Goal: Task Accomplishment & Management: Use online tool/utility

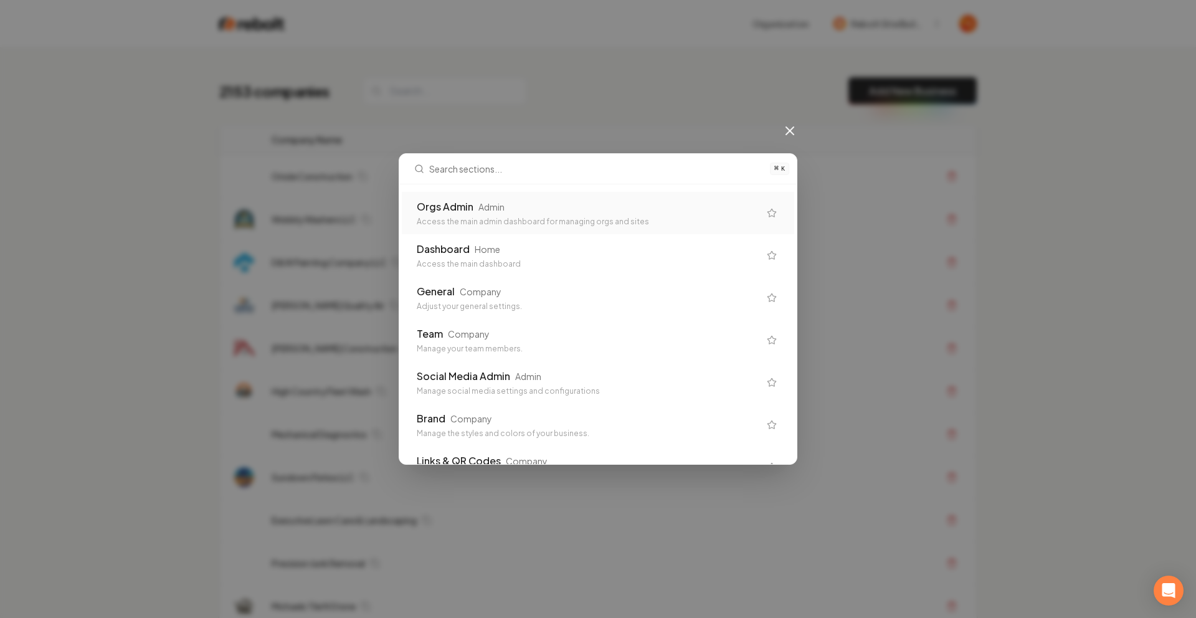
click at [639, 204] on div "Orgs Admin Admin" at bounding box center [588, 206] width 343 height 15
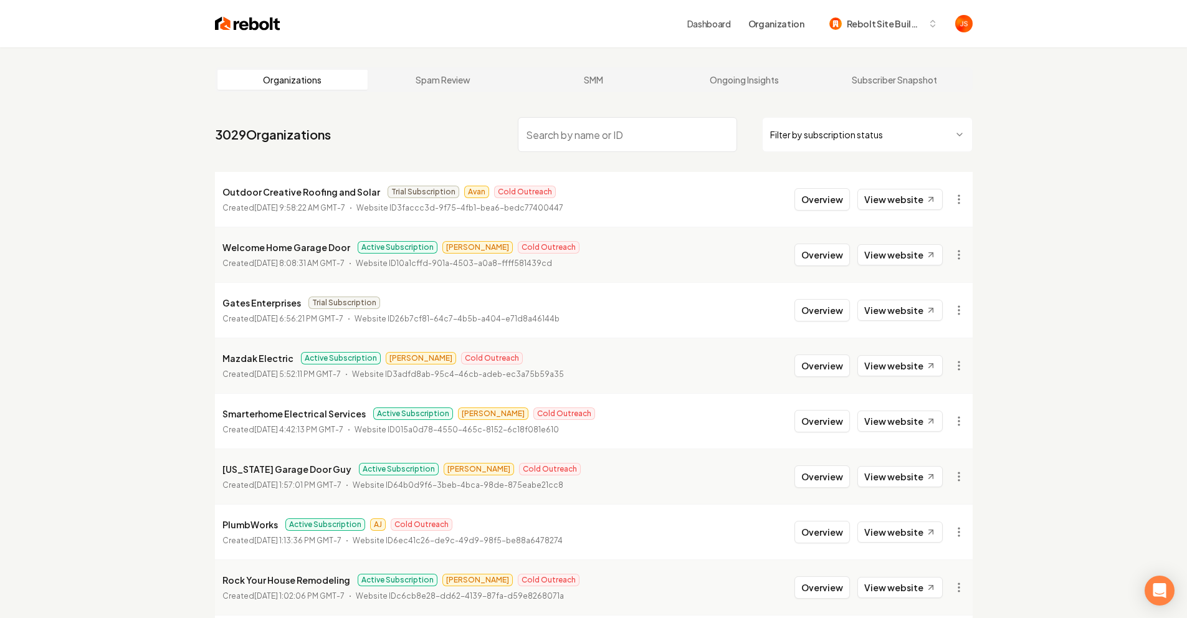
click at [551, 141] on input "search" at bounding box center [627, 134] width 219 height 35
click at [769, 136] on html "Dashboard Organization Rebolt Site Builder Organizations Spam Review SMM Ongoin…" at bounding box center [593, 309] width 1187 height 618
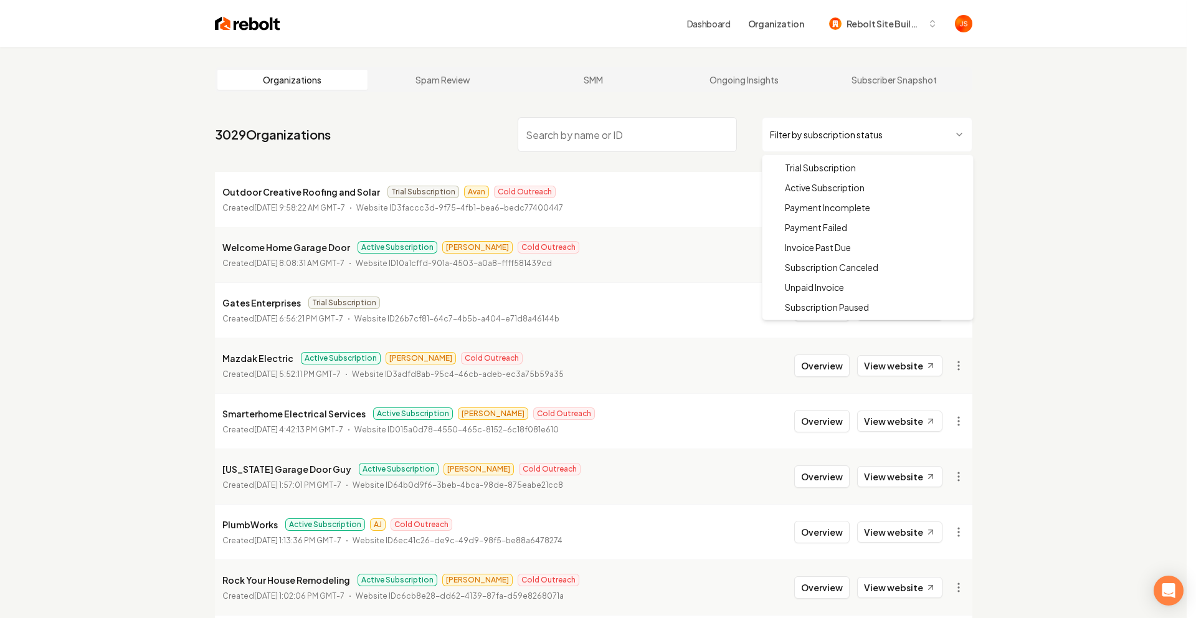
drag, startPoint x: 795, startPoint y: 189, endPoint x: 789, endPoint y: 185, distance: 7.1
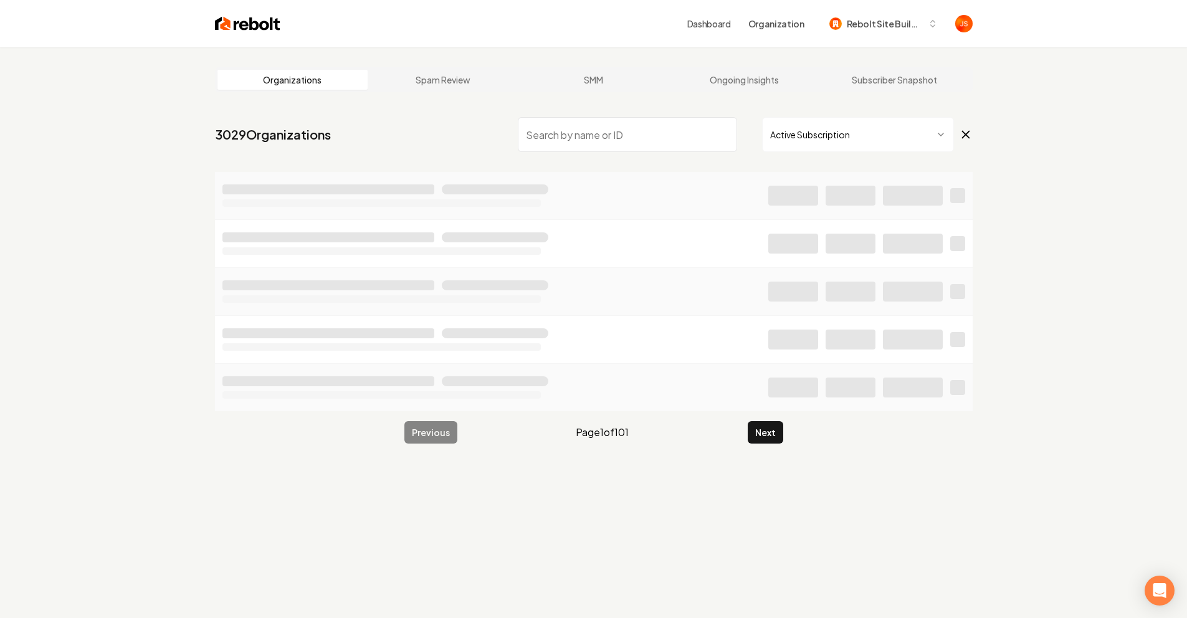
click at [692, 145] on input "search" at bounding box center [627, 134] width 219 height 35
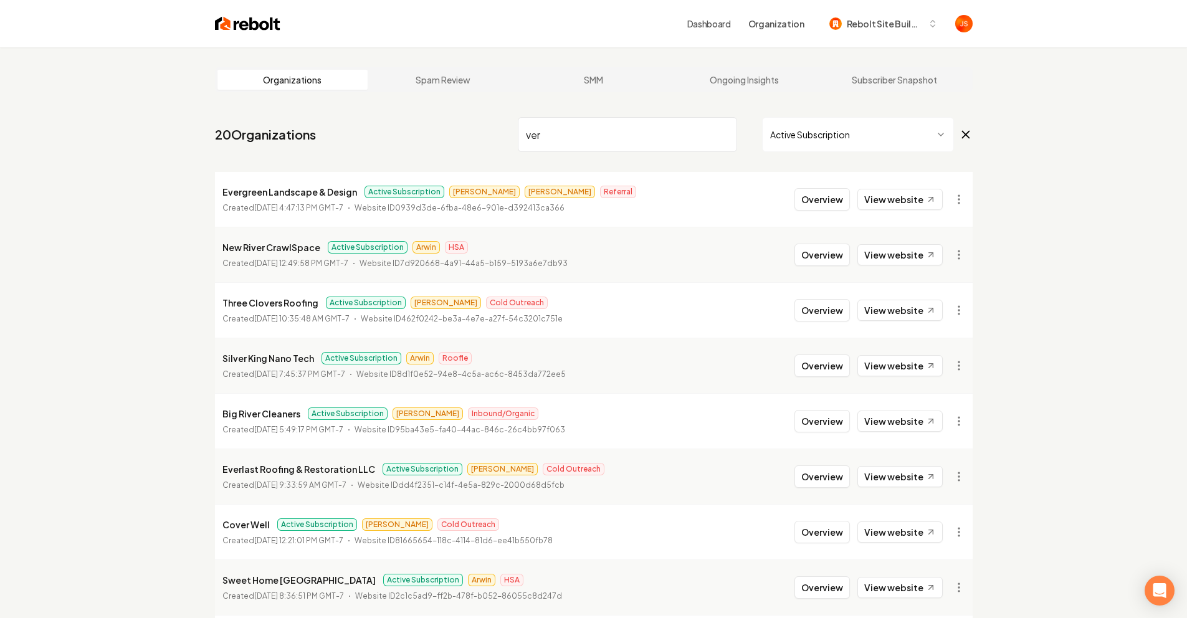
click at [636, 148] on input "ver" at bounding box center [627, 134] width 219 height 35
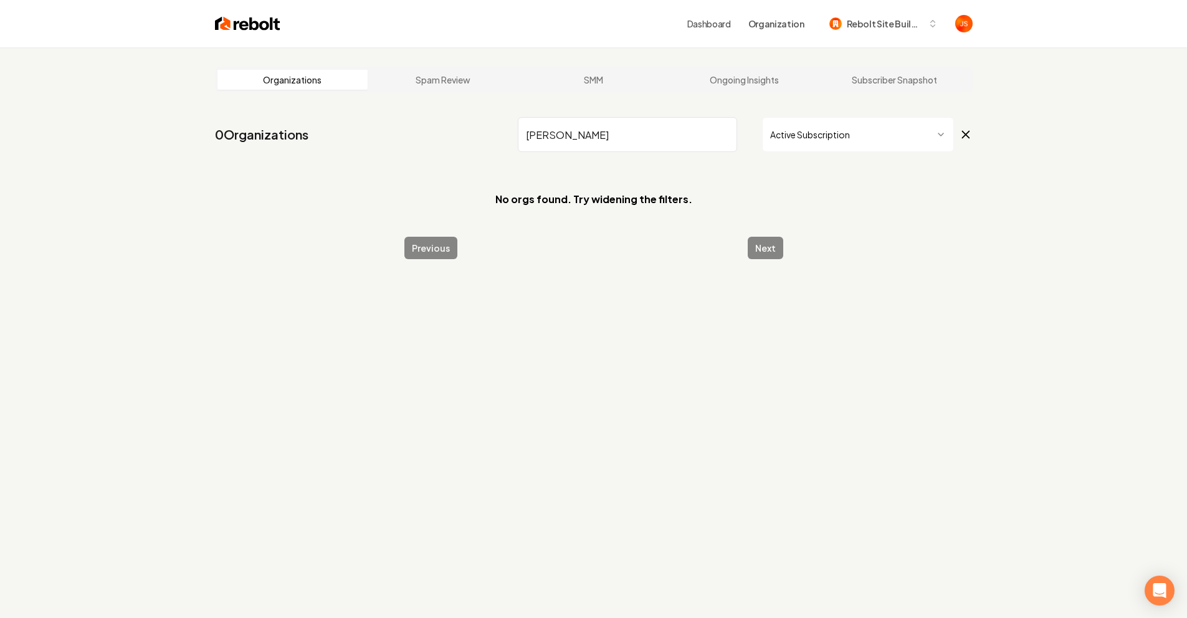
click at [655, 133] on input "vermette" at bounding box center [627, 134] width 219 height 35
type input "ver"
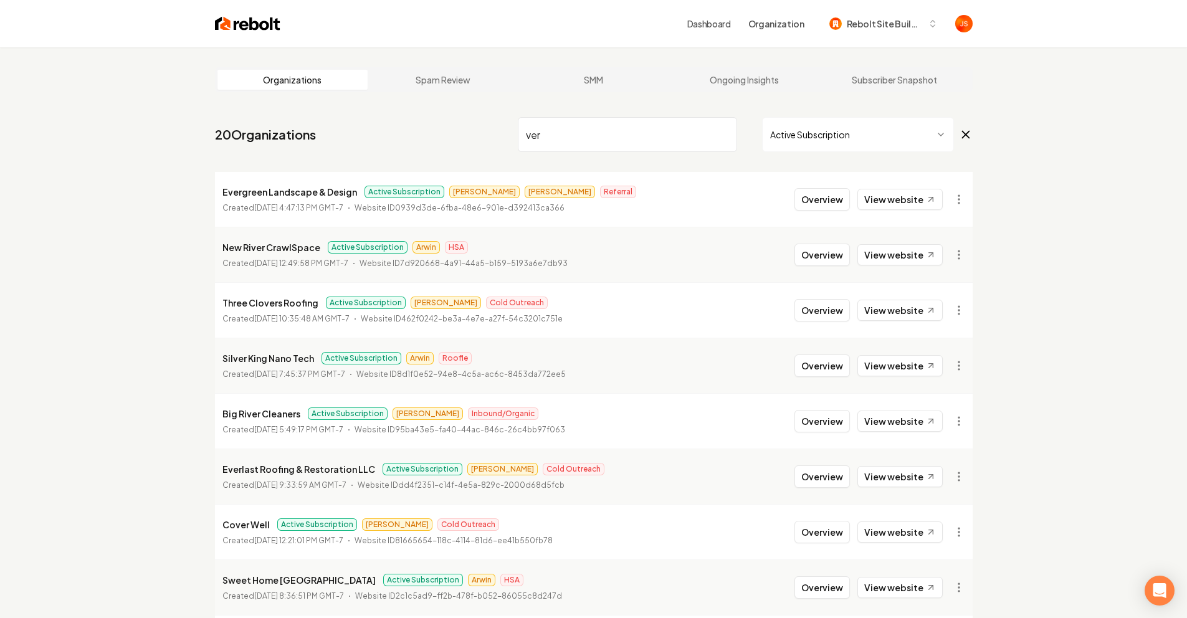
click at [725, 131] on input "ver" at bounding box center [627, 134] width 219 height 35
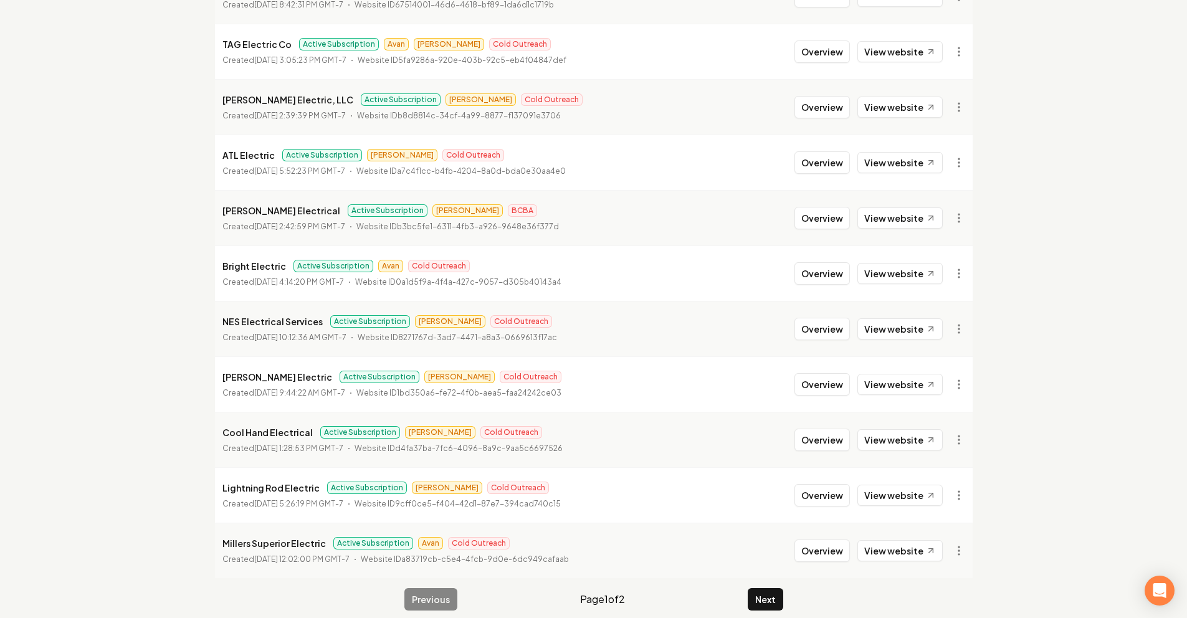
scroll to position [1269, 0]
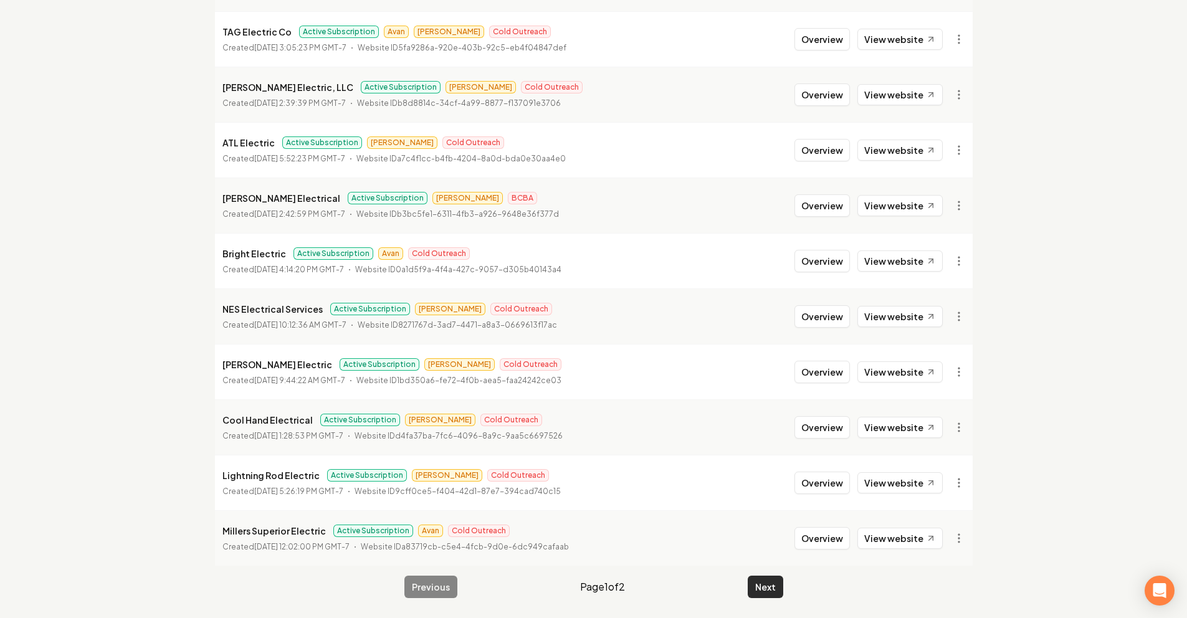
type input "electric"
click at [754, 583] on button "Next" at bounding box center [766, 587] width 36 height 22
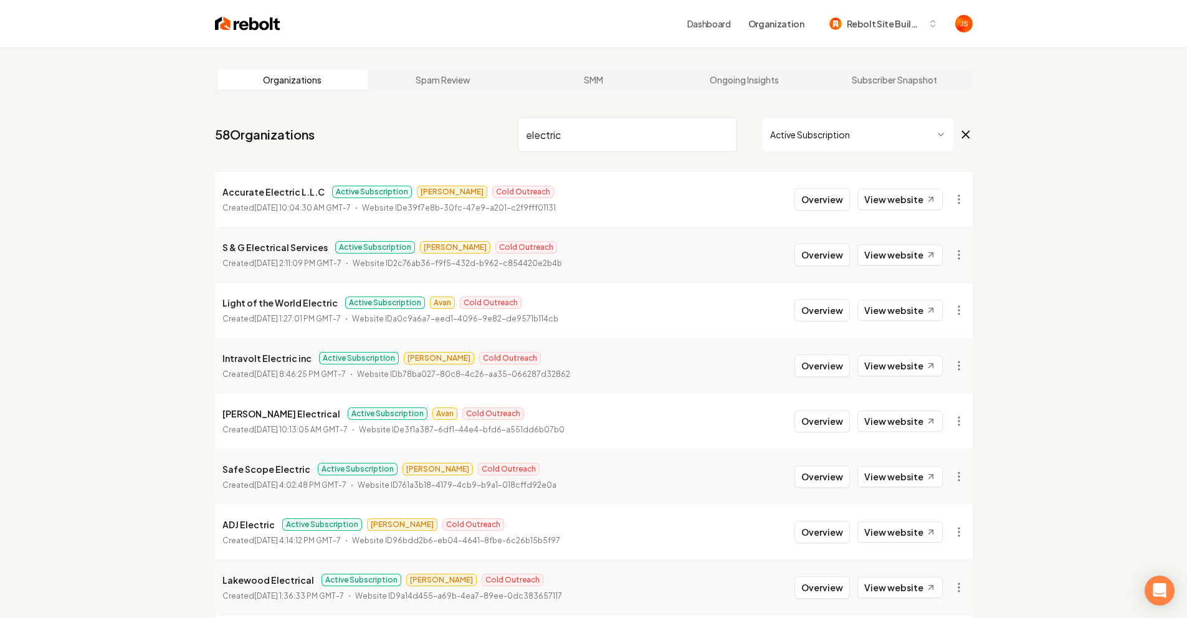
click at [660, 133] on input "electric" at bounding box center [627, 134] width 219 height 35
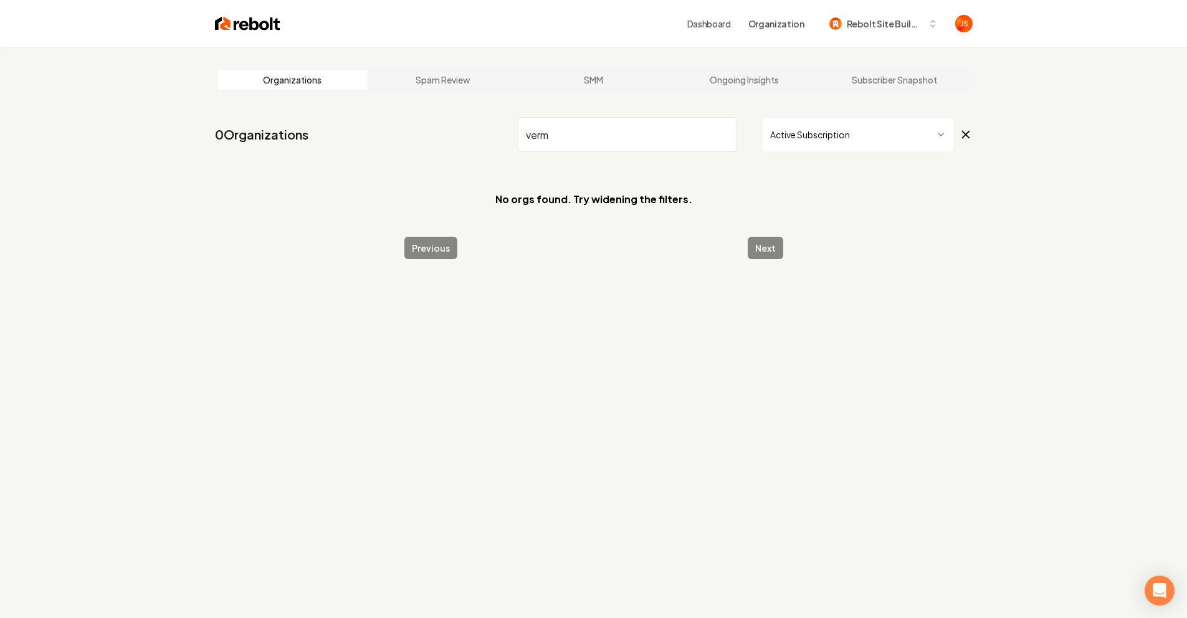
type input "verm"
click at [725, 168] on main "Organizations Spam Review SMM Ongoing Insights Subscriber Snapshot 0 Organizati…" at bounding box center [593, 163] width 797 height 232
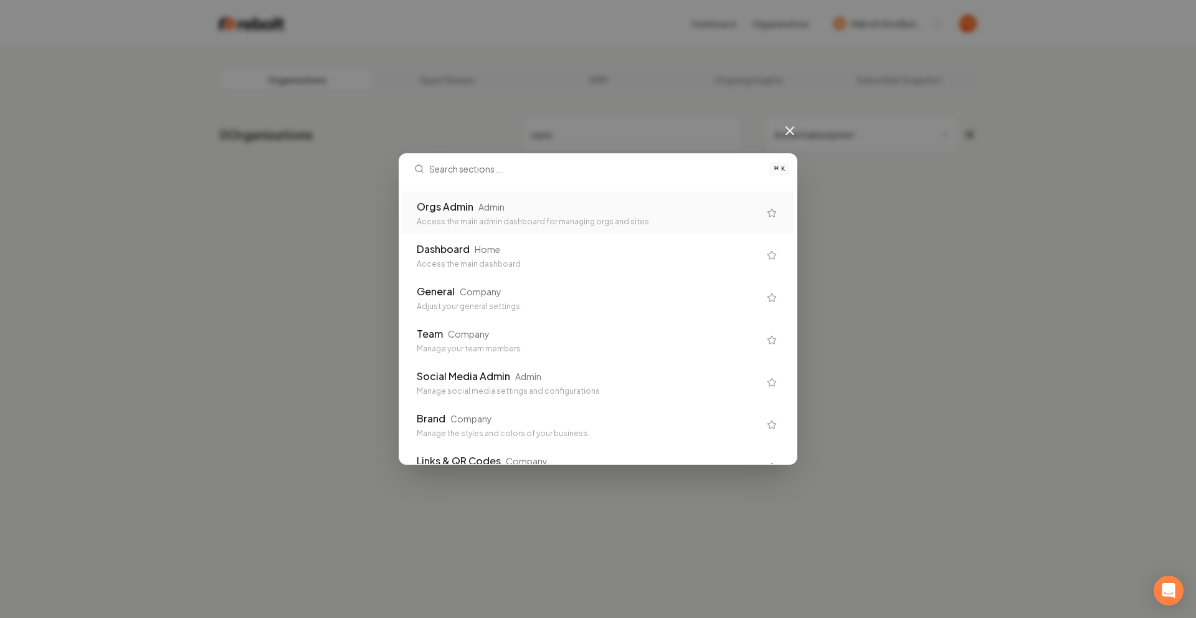
click at [789, 133] on icon at bounding box center [790, 130] width 15 height 15
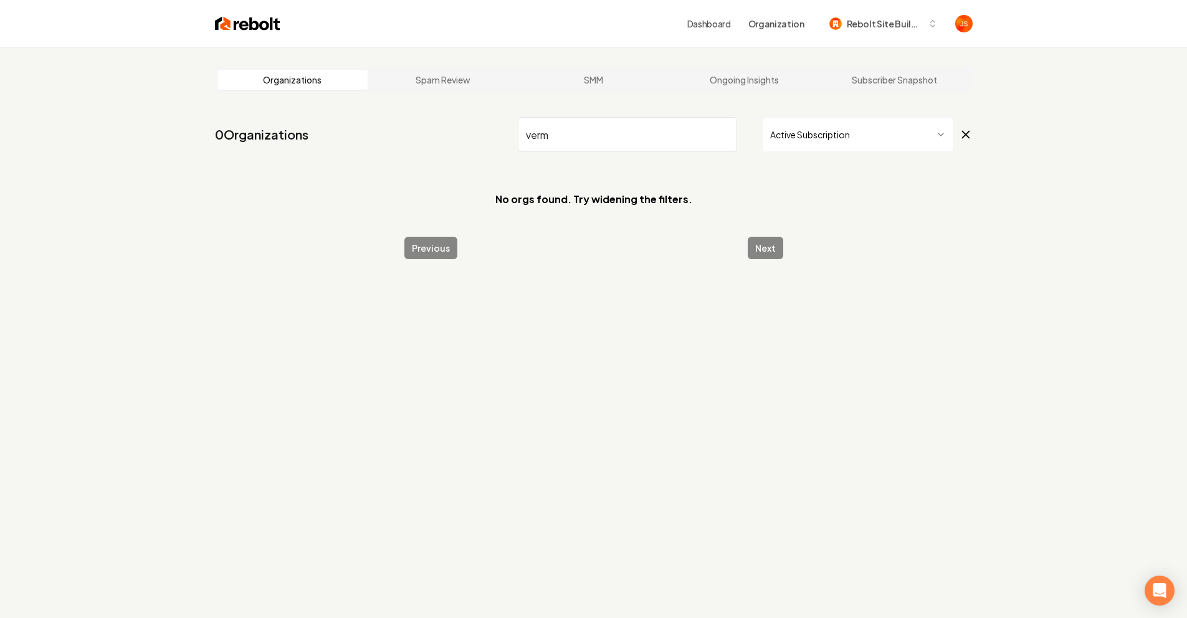
click at [714, 133] on input "verm" at bounding box center [627, 134] width 219 height 35
click at [723, 134] on input "verm" at bounding box center [627, 134] width 219 height 35
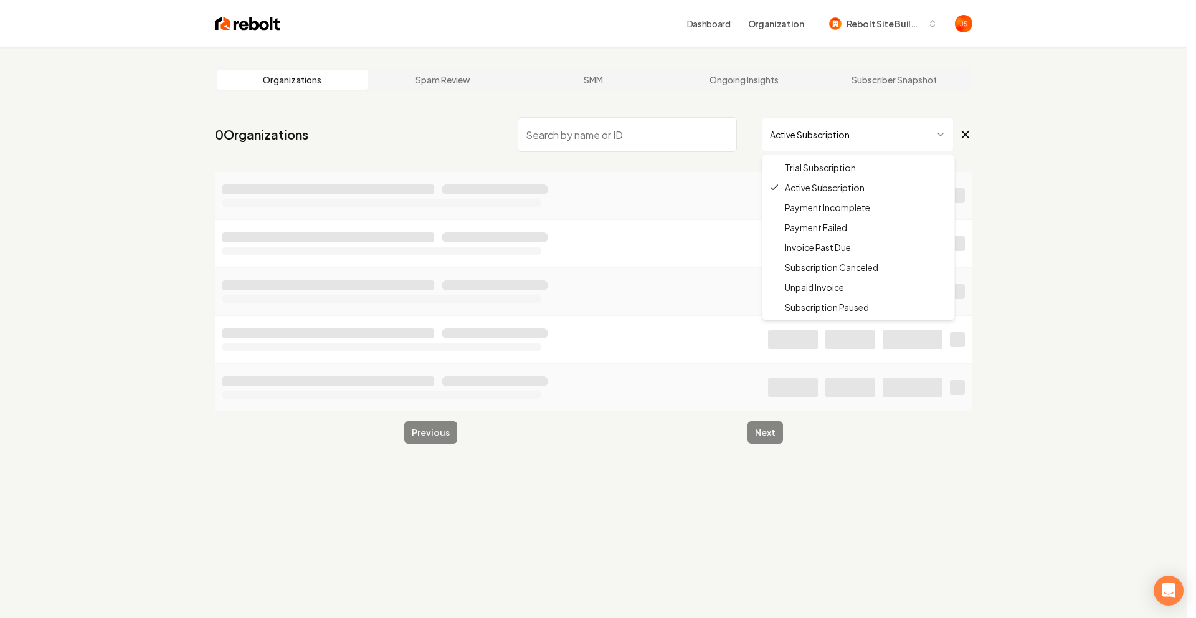
click at [918, 131] on html "Dashboard Organization Rebolt Site Builder Organizations Spam Review SMM Ongoin…" at bounding box center [598, 309] width 1196 height 618
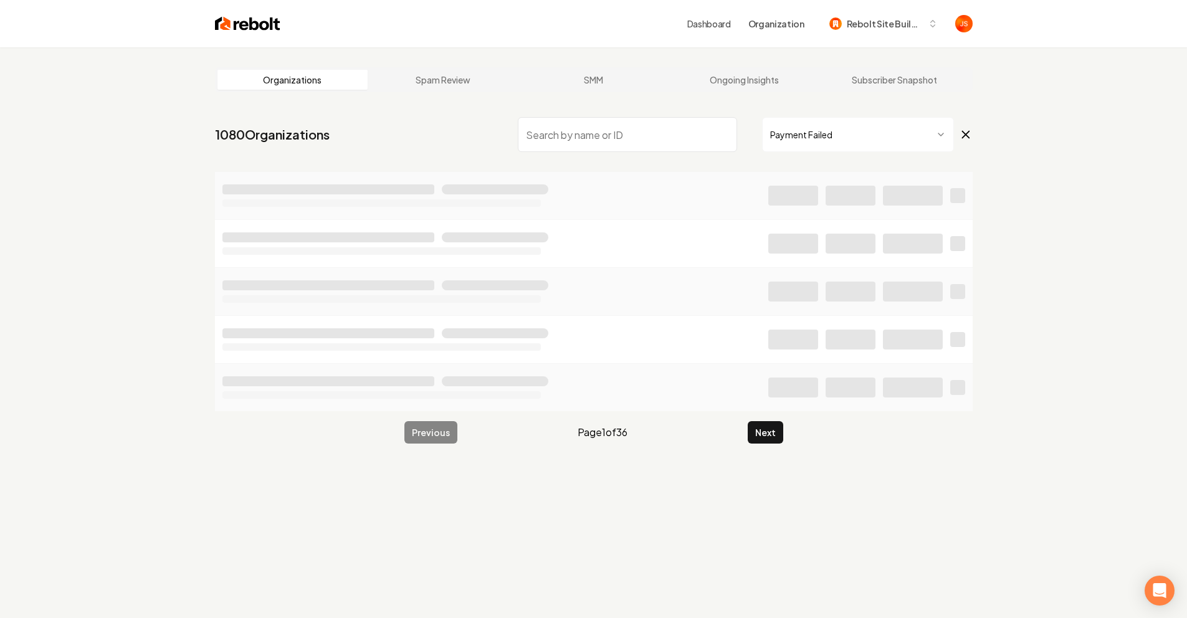
click at [624, 138] on input "search" at bounding box center [627, 134] width 219 height 35
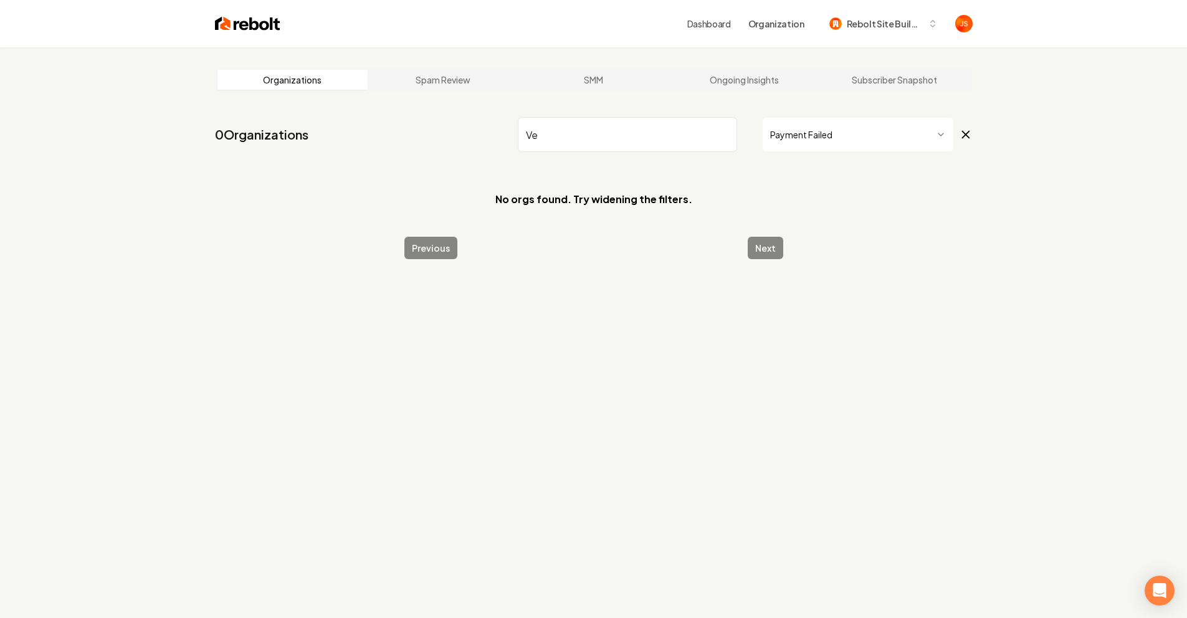
type input "V"
click at [805, 131] on html "Dashboard Organization Rebolt Site Builder Organizations Spam Review SMM Ongoin…" at bounding box center [598, 309] width 1196 height 618
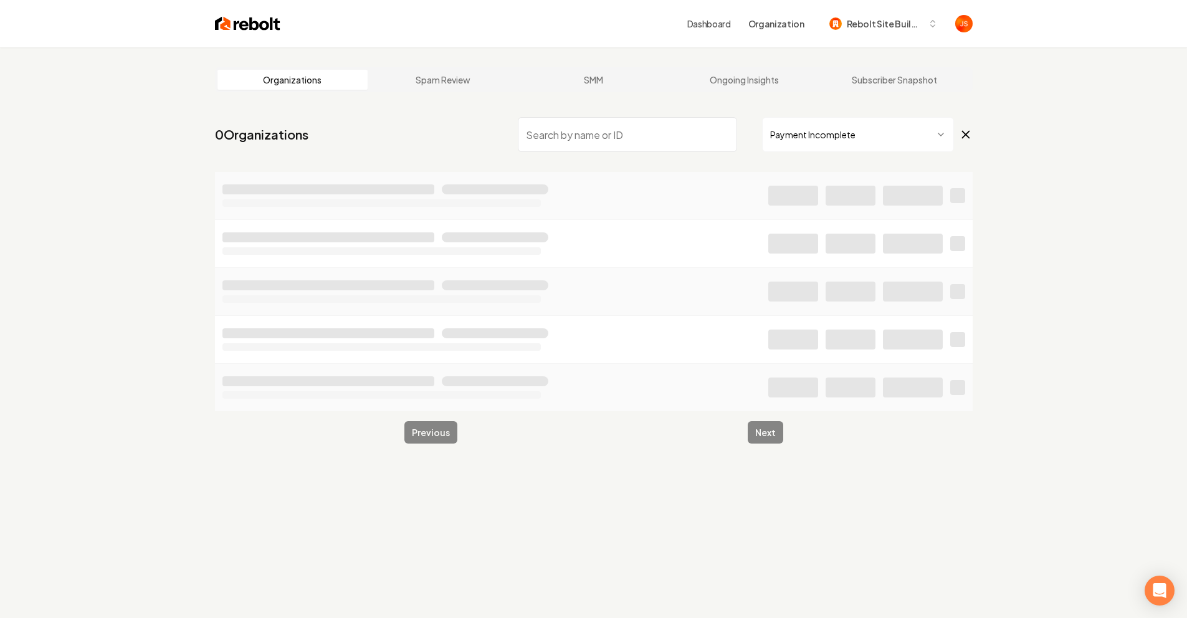
click at [607, 137] on input "search" at bounding box center [627, 134] width 219 height 35
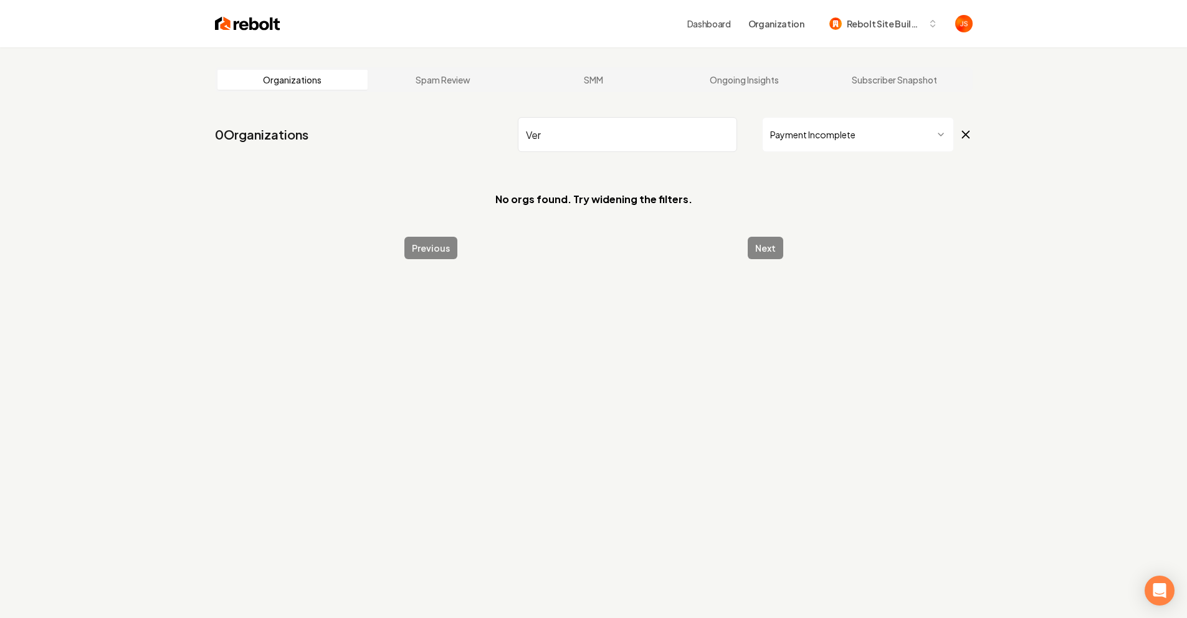
type input "Ver"
click at [730, 148] on nav "0 Organizations Ver Payment Incomplete" at bounding box center [594, 139] width 758 height 55
click at [716, 136] on input "Ver" at bounding box center [627, 134] width 219 height 35
click at [726, 132] on input "Ver" at bounding box center [627, 134] width 219 height 35
paste input "Vermette Electric"
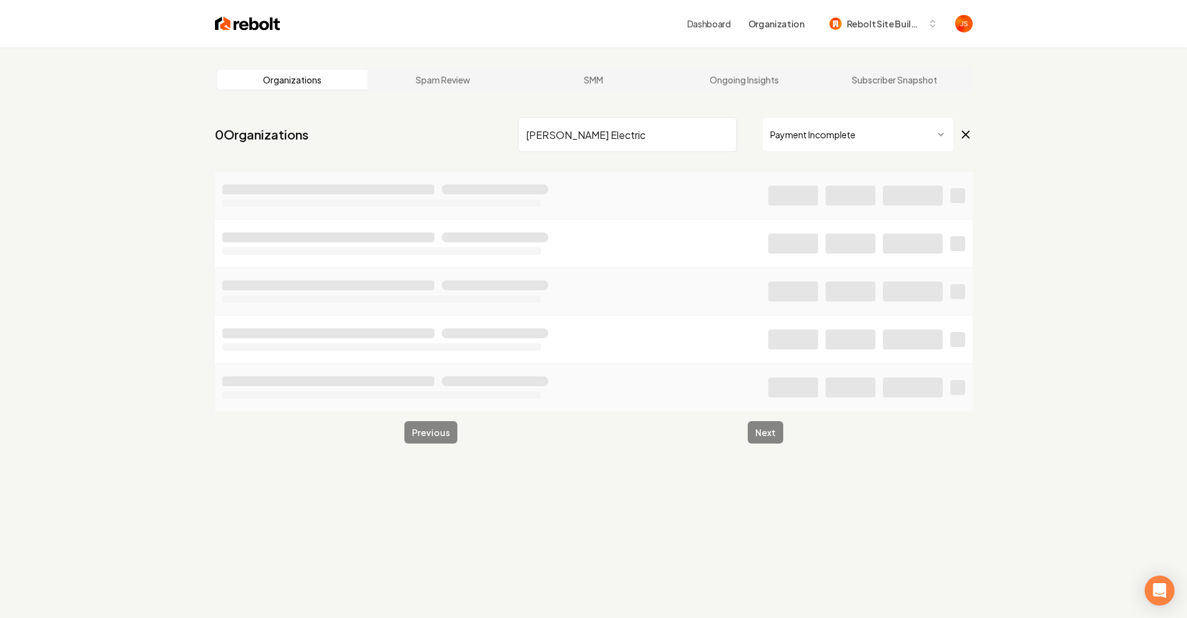
type input "Vermette Electric"
click at [838, 138] on html "Dashboard Organization Rebolt Site Builder Organizations Spam Review SMM Ongoin…" at bounding box center [598, 309] width 1196 height 618
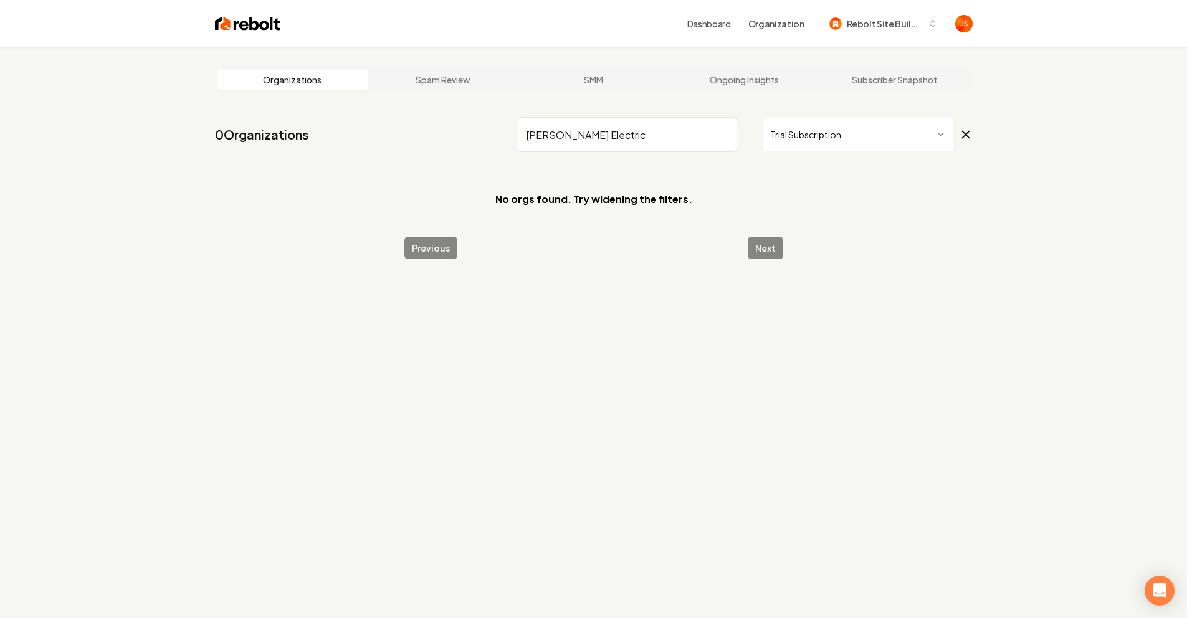
click at [805, 131] on html "Dashboard Organization Rebolt Site Builder Organizations Spam Review SMM Ongoin…" at bounding box center [593, 309] width 1187 height 618
click at [652, 138] on input "Vermette Electric" at bounding box center [627, 134] width 219 height 35
click at [730, 132] on input "Vermette Electric" at bounding box center [627, 134] width 219 height 35
click at [725, 131] on input "Vermette Electric" at bounding box center [627, 134] width 219 height 35
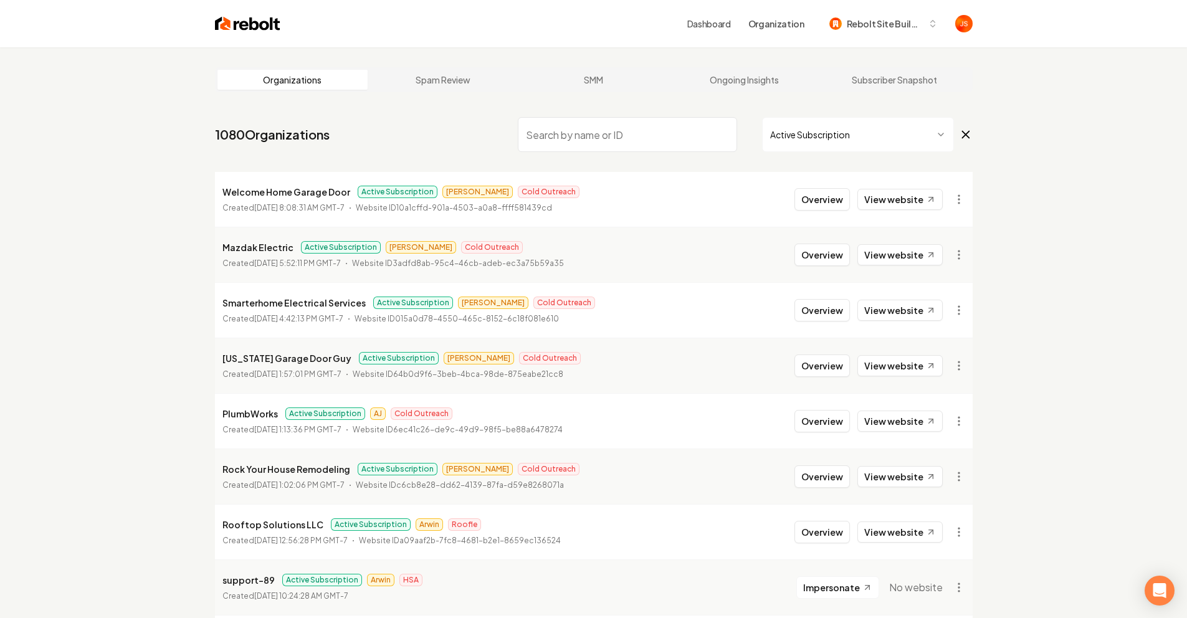
type input "Vermette Electric"
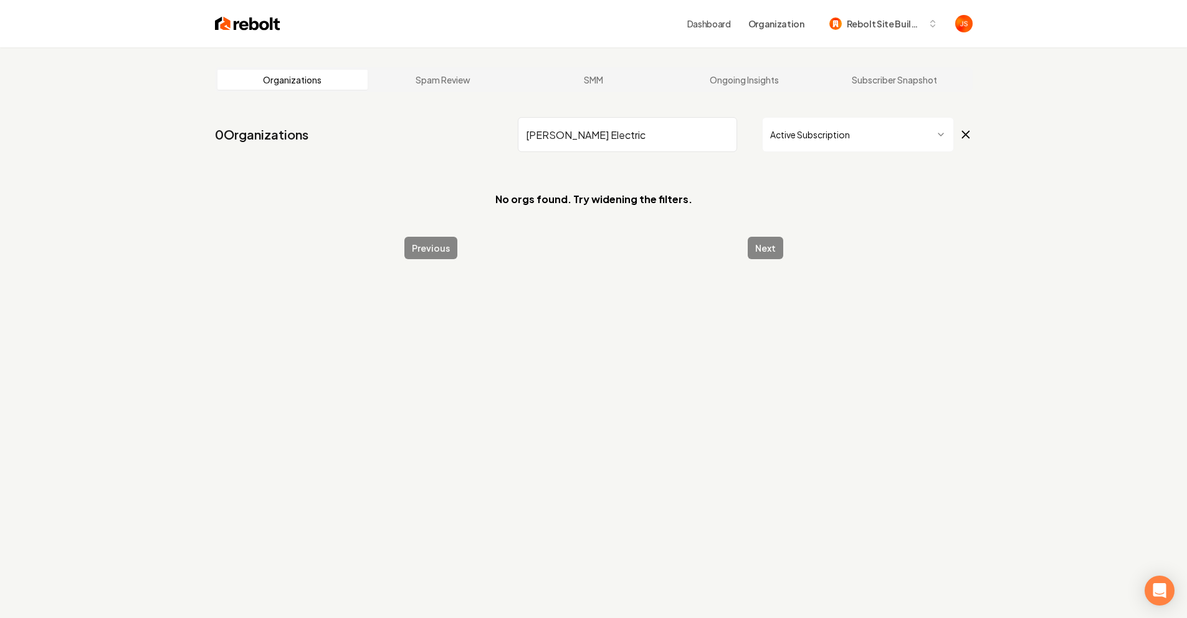
drag, startPoint x: 656, startPoint y: 136, endPoint x: 621, endPoint y: 128, distance: 36.4
click at [586, 134] on input "Vermette Electric" at bounding box center [627, 134] width 219 height 35
drag, startPoint x: 639, startPoint y: 124, endPoint x: 665, endPoint y: 130, distance: 26.9
click at [639, 124] on input "Vermette Electric" at bounding box center [627, 134] width 219 height 35
click at [842, 119] on html "Dashboard Organization Rebolt Site Builder Organizations Spam Review SMM Ongoin…" at bounding box center [593, 309] width 1187 height 618
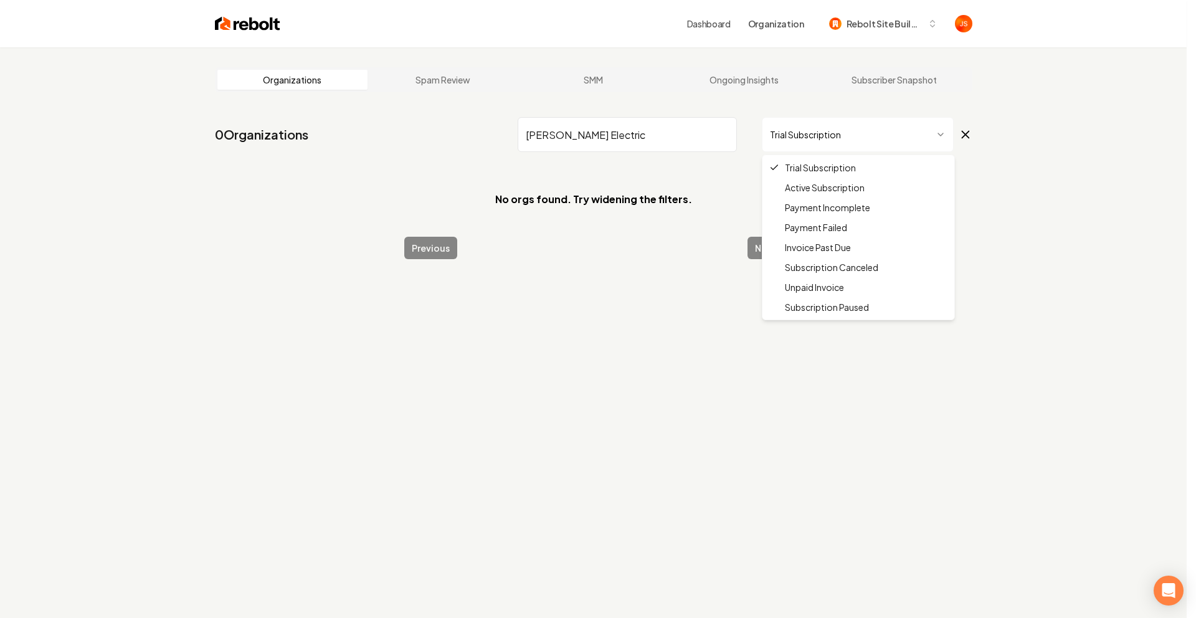
click at [798, 135] on html "Dashboard Organization Rebolt Site Builder Organizations Spam Review SMM Ongoin…" at bounding box center [598, 309] width 1196 height 618
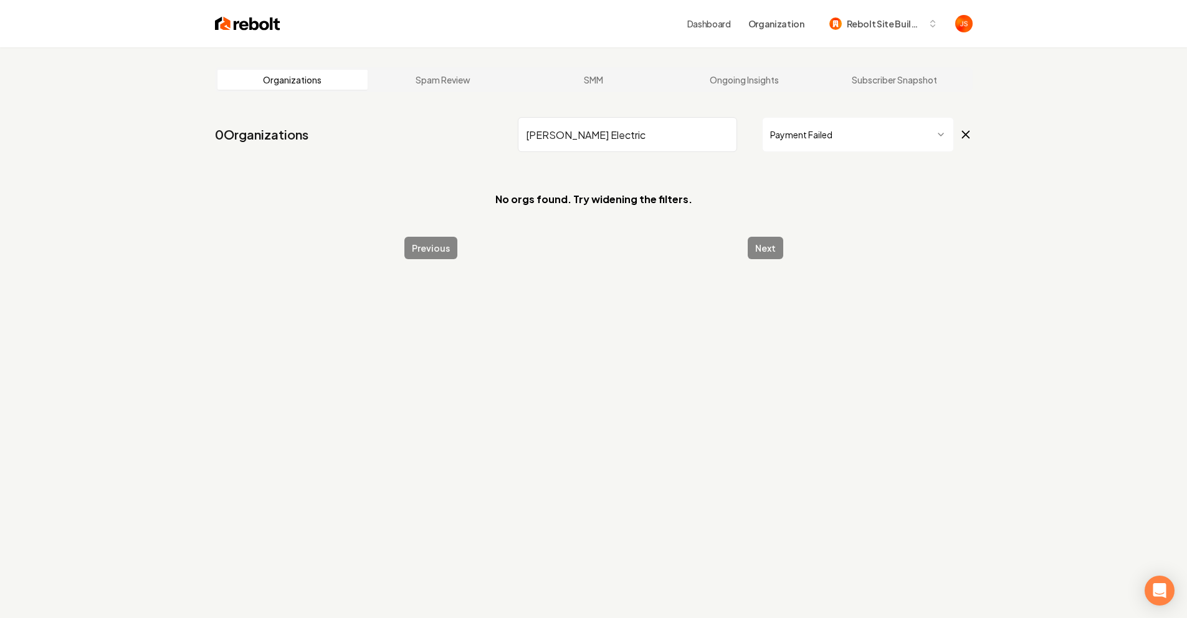
click at [846, 129] on html "Dashboard Organization Rebolt Site Builder Organizations Spam Review SMM Ongoin…" at bounding box center [593, 309] width 1187 height 618
click at [846, 141] on html "Dashboard Organization Rebolt Site Builder Organizations Spam Review SMM Ongoin…" at bounding box center [593, 309] width 1187 height 618
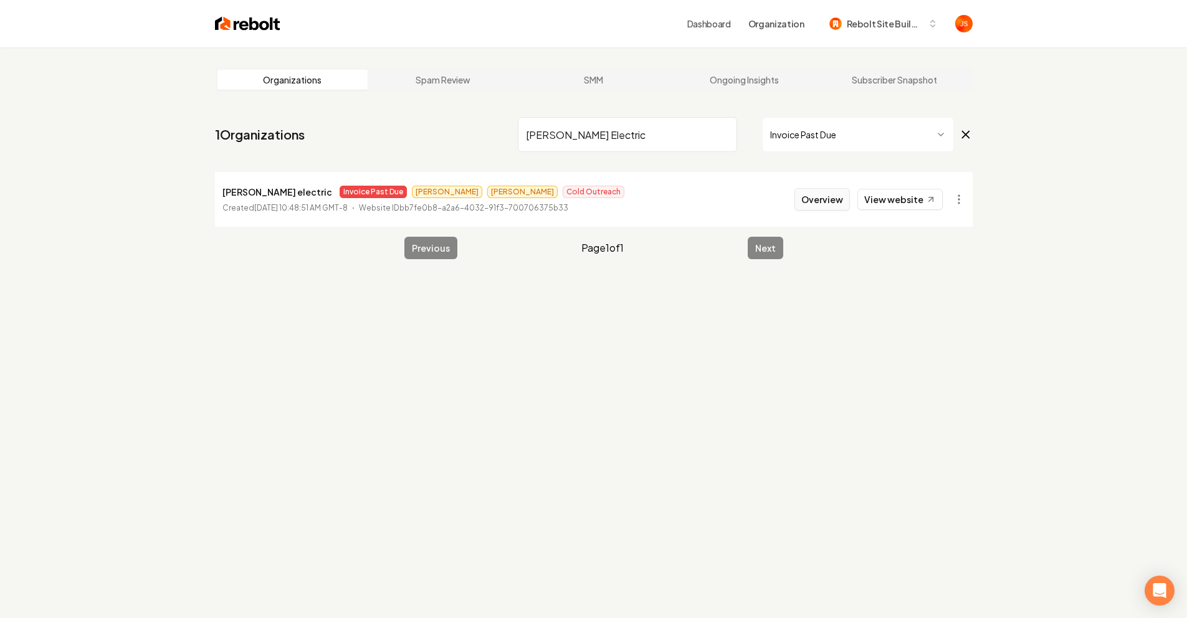
click at [825, 201] on button "Overview" at bounding box center [821, 199] width 55 height 22
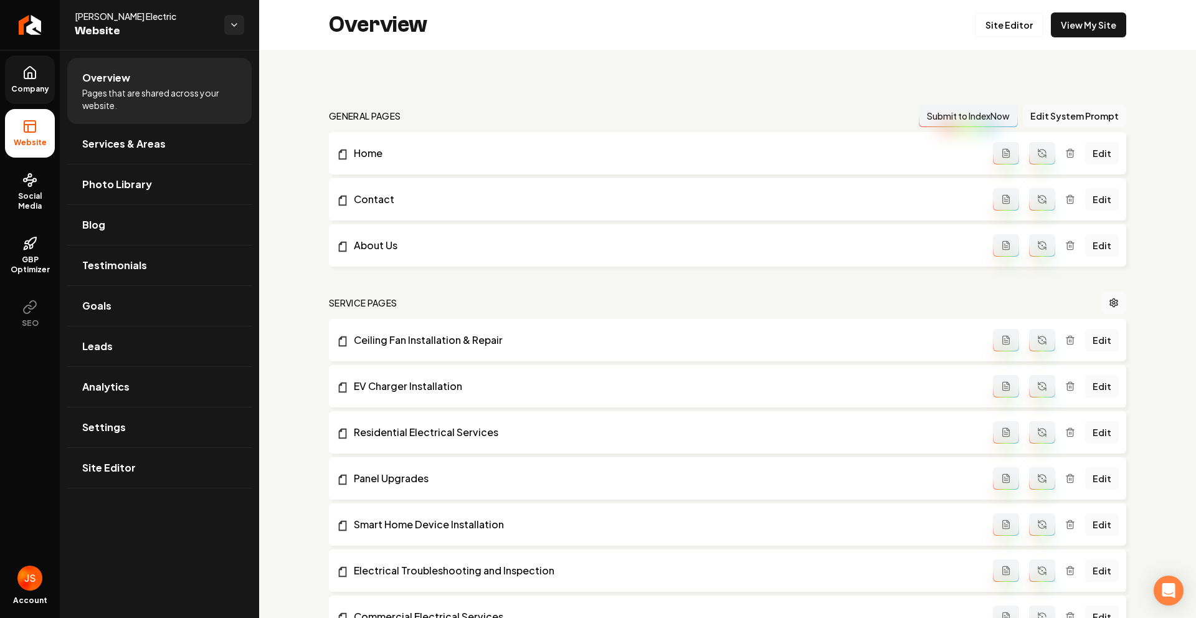
click at [27, 84] on span "Company" at bounding box center [30, 89] width 48 height 10
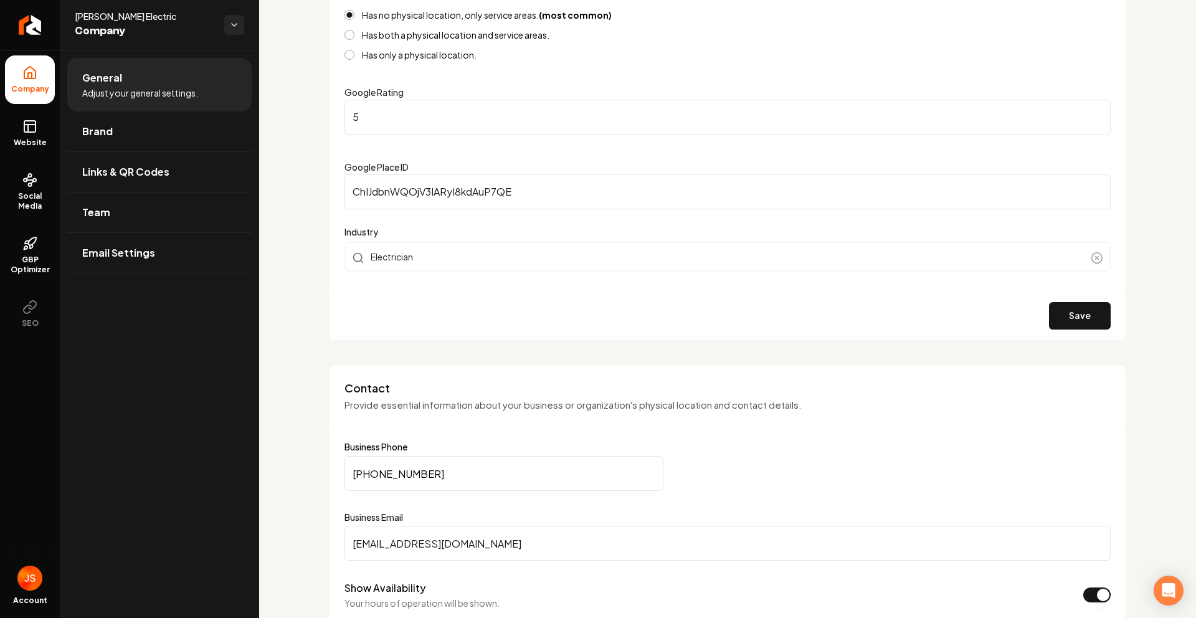
scroll to position [346, 0]
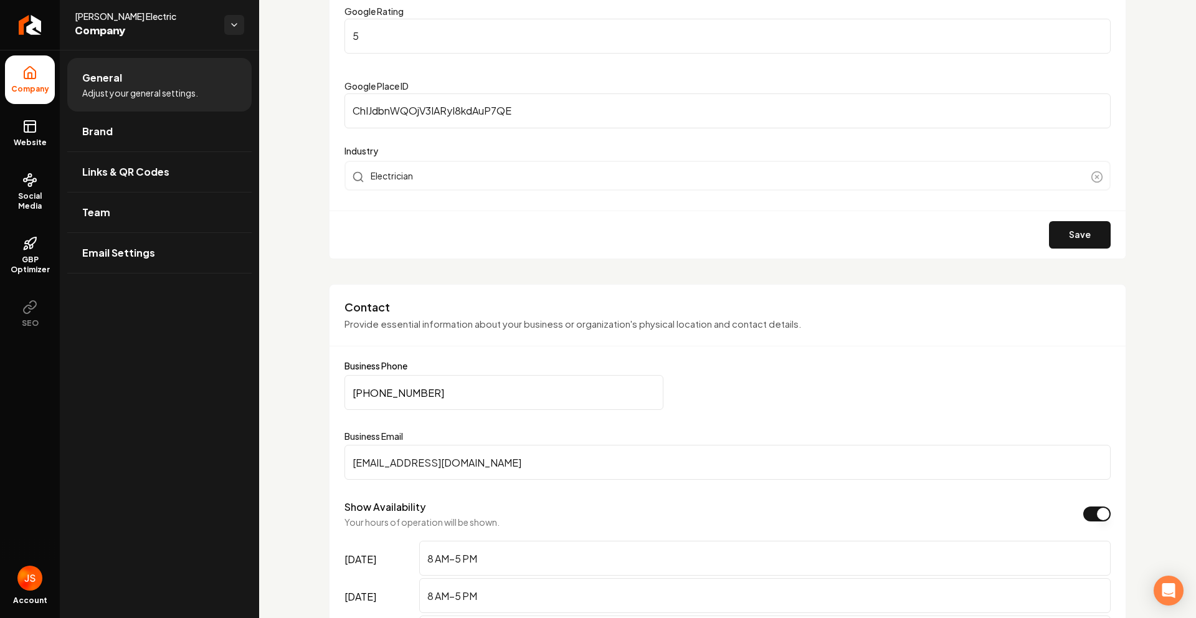
click at [444, 401] on input "(951) 255-7711" at bounding box center [504, 392] width 319 height 35
click at [445, 402] on input "(951) 255-7711" at bounding box center [504, 392] width 319 height 35
click at [445, 401] on input "(951) 255-7711" at bounding box center [504, 392] width 319 height 35
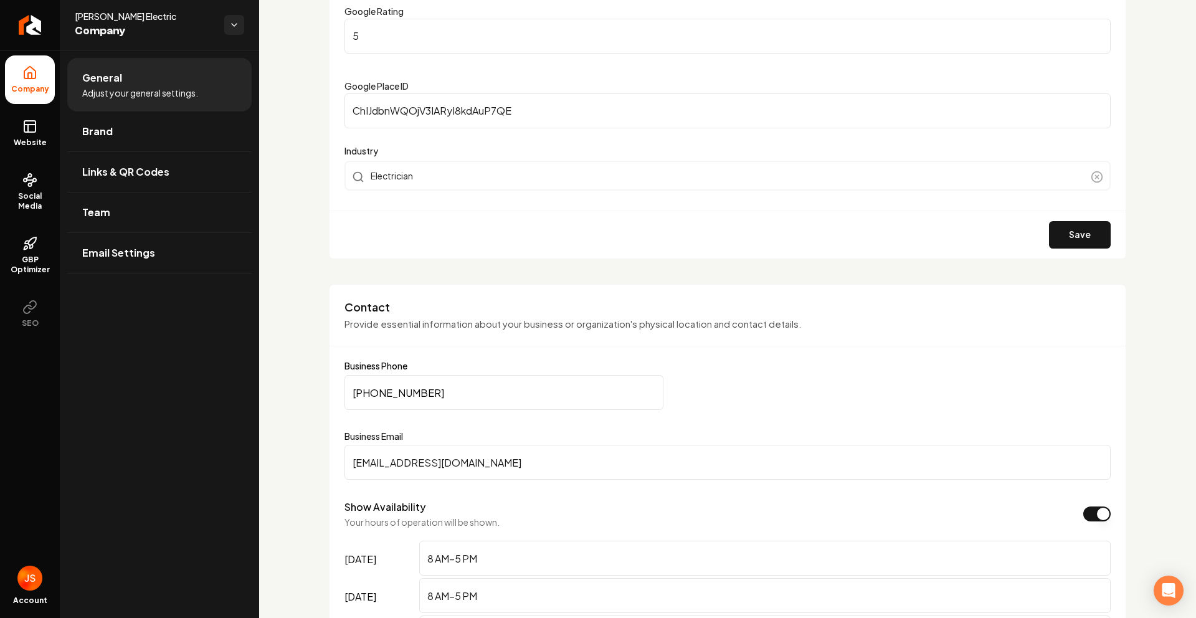
click at [445, 401] on input "(951) 255-7711" at bounding box center [504, 392] width 319 height 35
paste input "951) 263-3925"
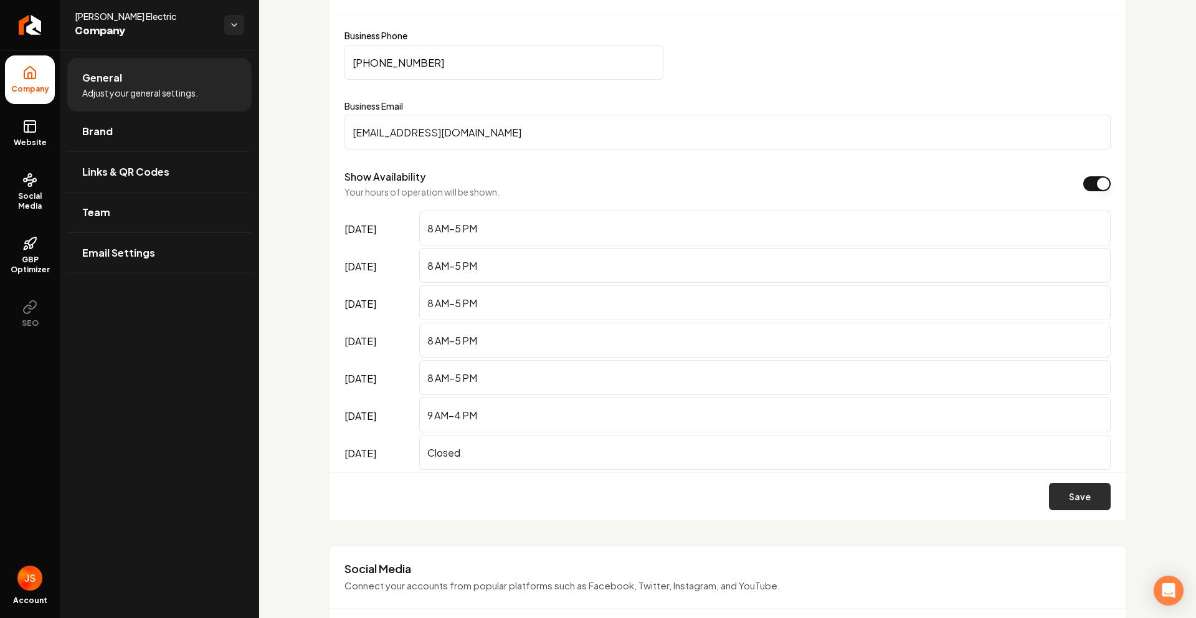
type input "(951) 263-3925"
click at [1058, 503] on button "Save" at bounding box center [1080, 496] width 62 height 27
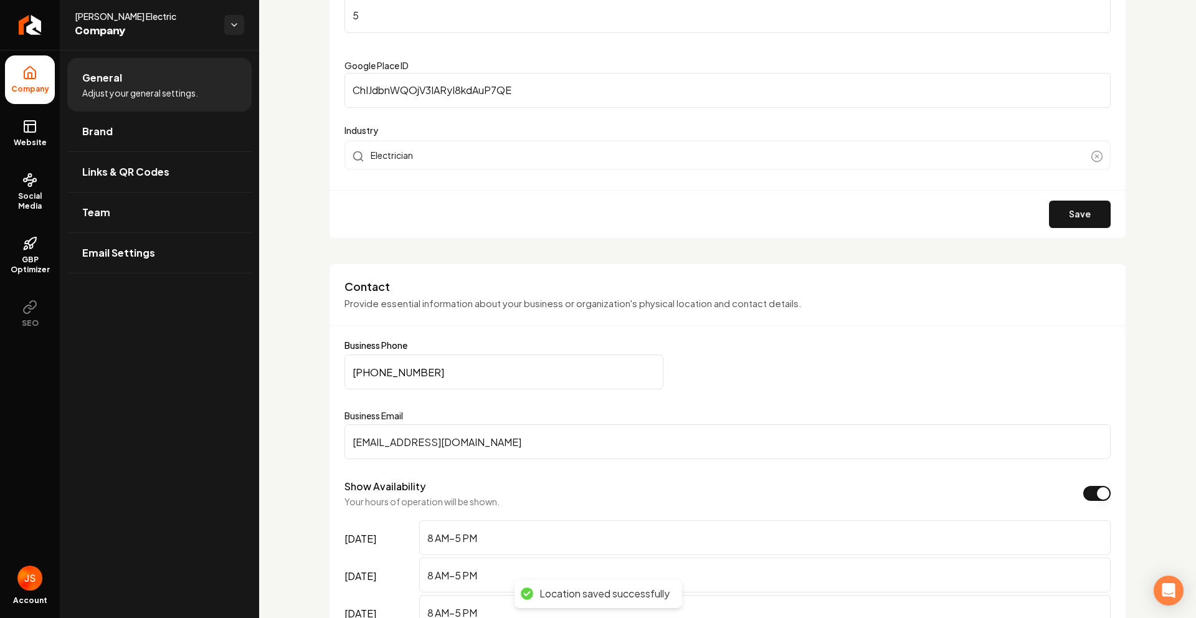
scroll to position [370, 0]
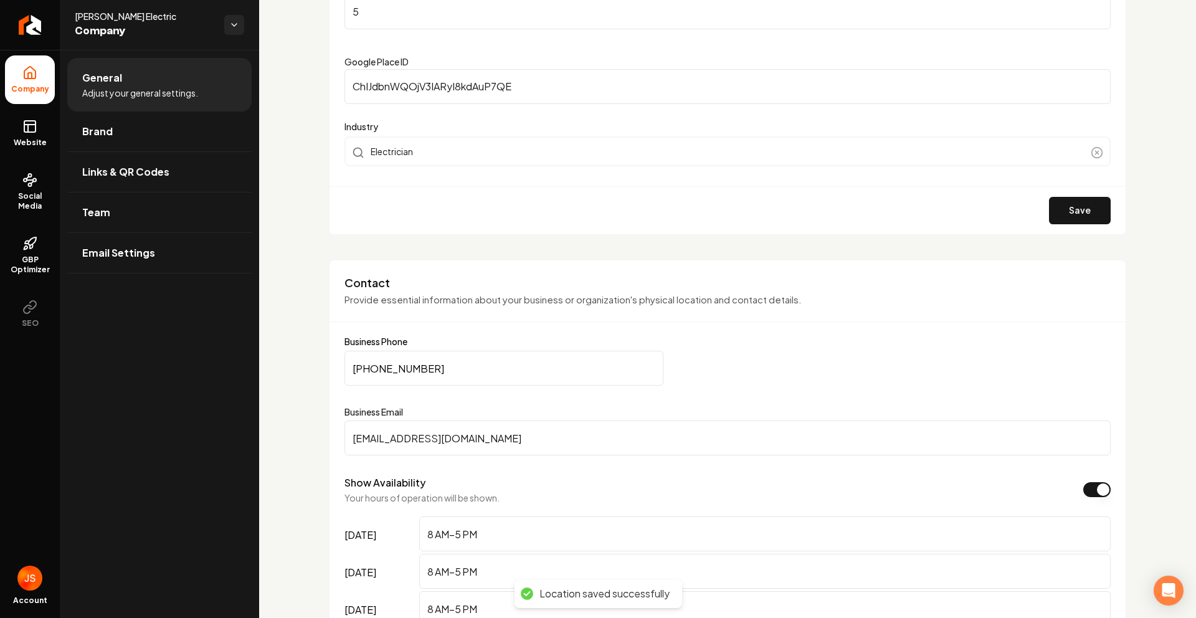
click at [402, 374] on input "(951) 263-3925" at bounding box center [504, 368] width 319 height 35
click at [37, 138] on span "Website" at bounding box center [30, 143] width 43 height 10
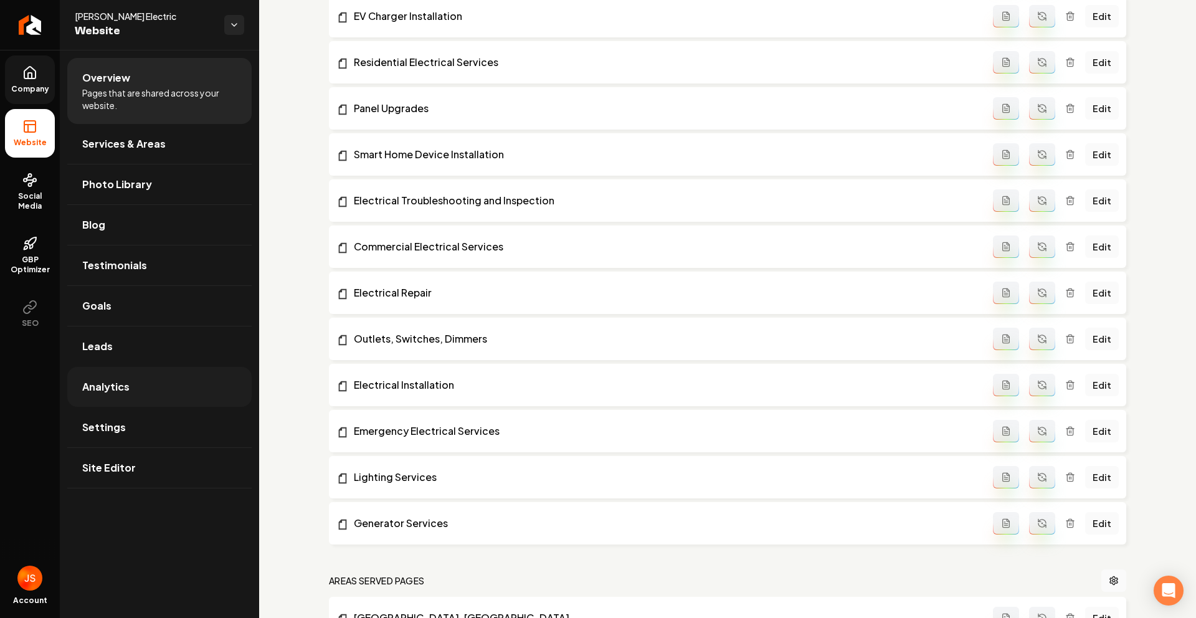
click at [121, 393] on span "Analytics" at bounding box center [105, 386] width 47 height 15
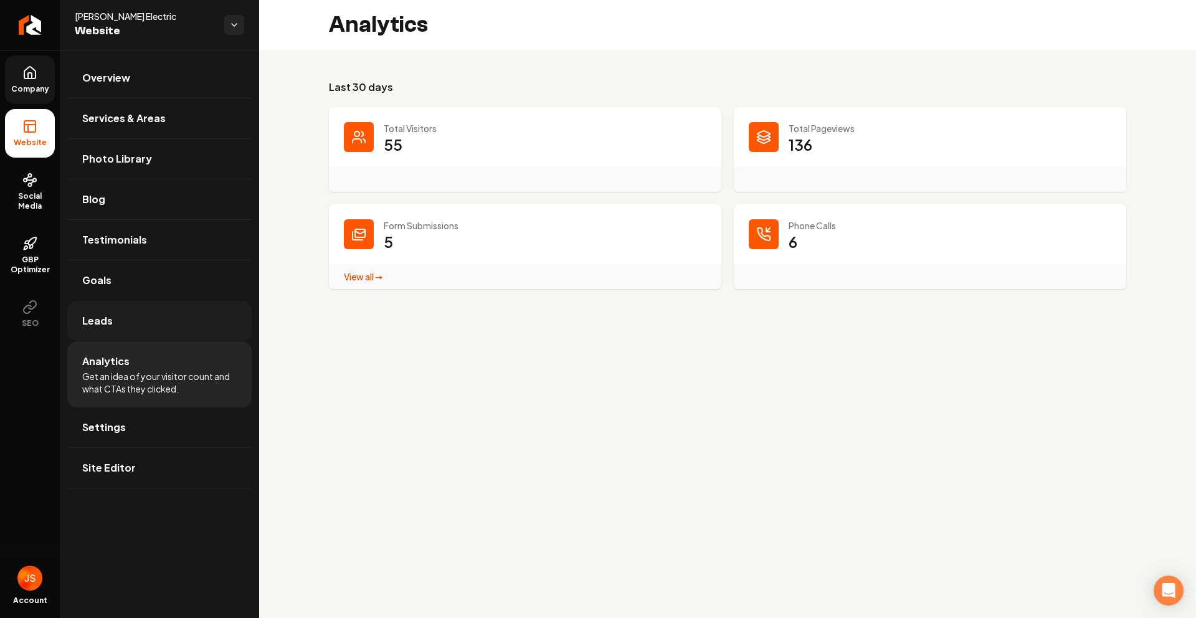
click at [123, 315] on link "Leads" at bounding box center [159, 321] width 184 height 40
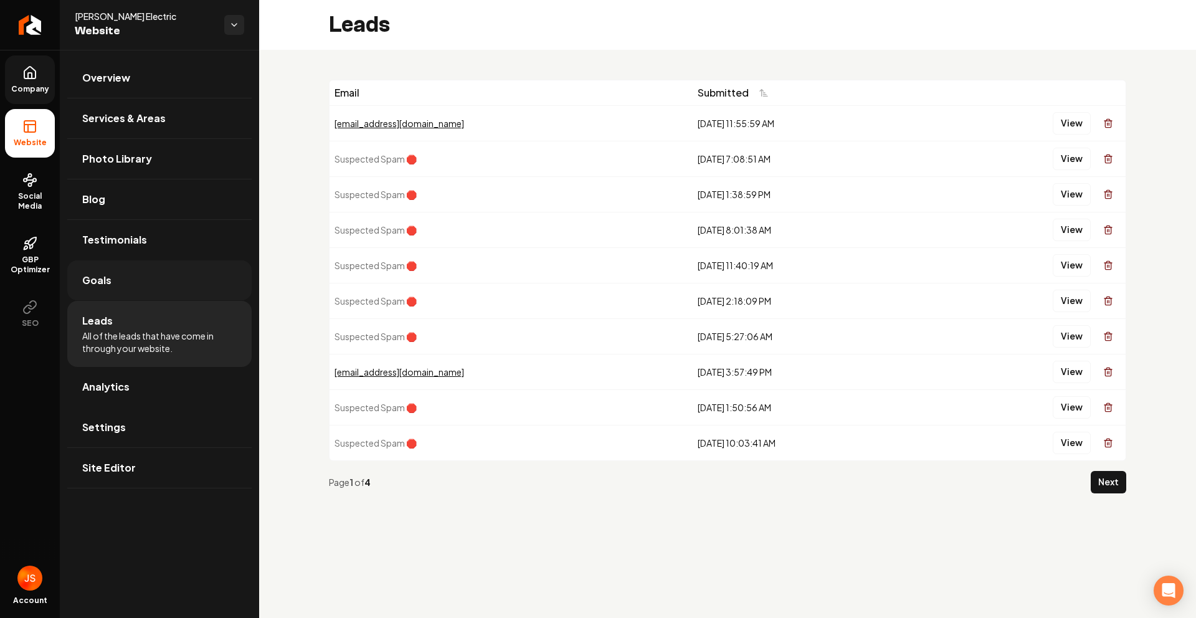
click at [155, 283] on link "Goals" at bounding box center [159, 280] width 184 height 40
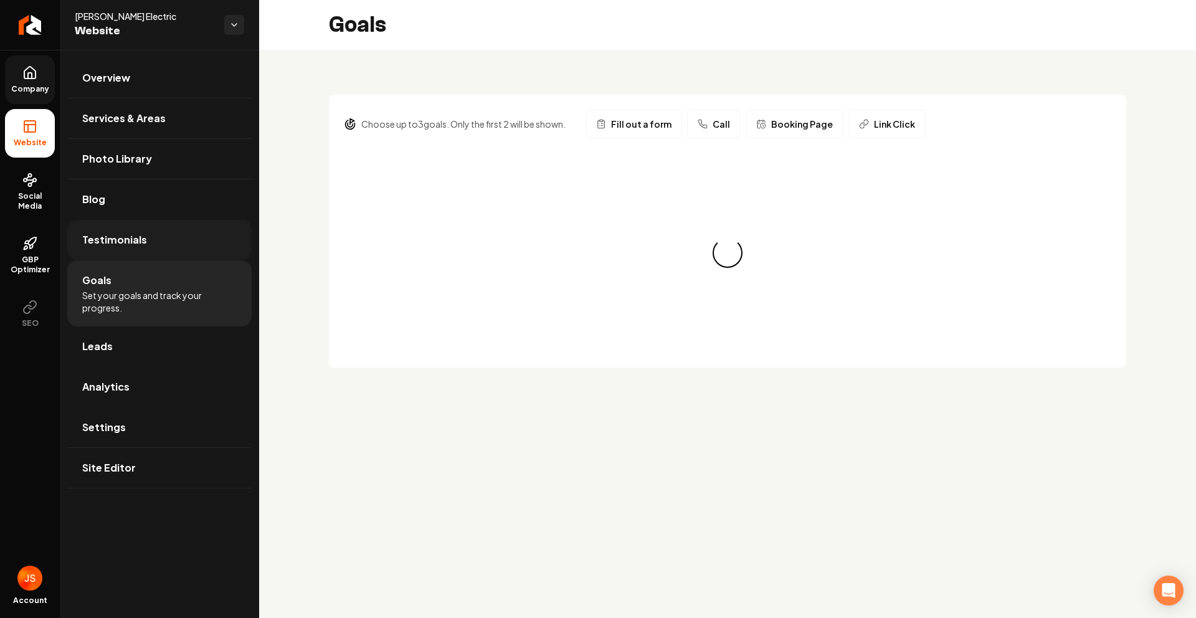
click at [140, 253] on link "Testimonials" at bounding box center [159, 240] width 184 height 40
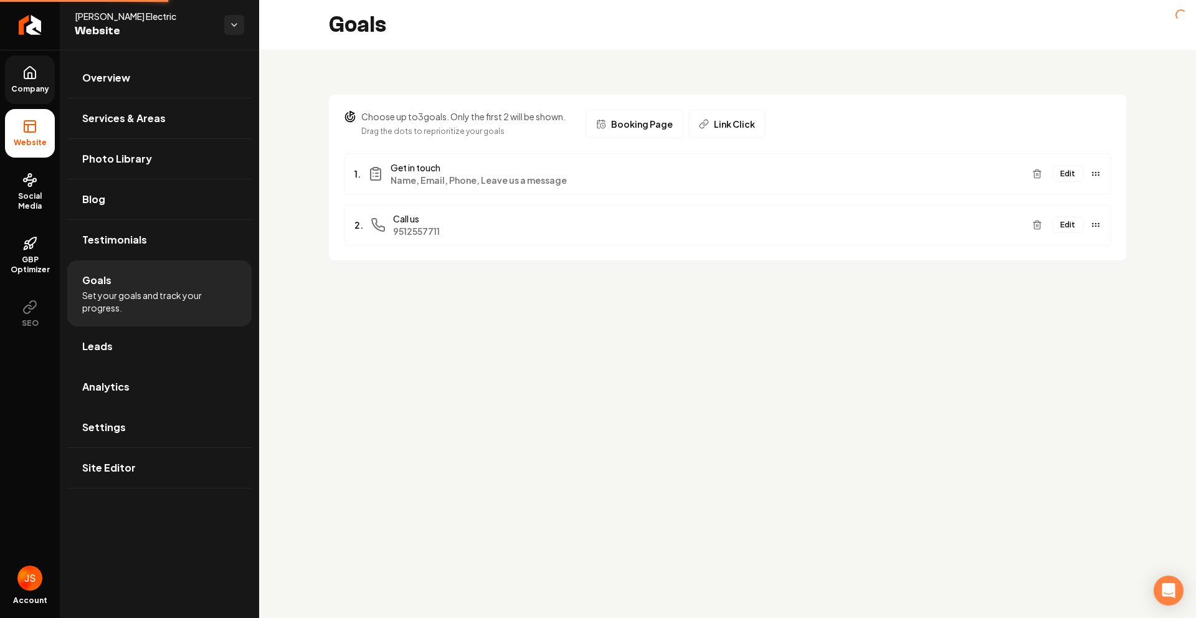
click at [1077, 223] on button "Edit" at bounding box center [1067, 225] width 31 height 16
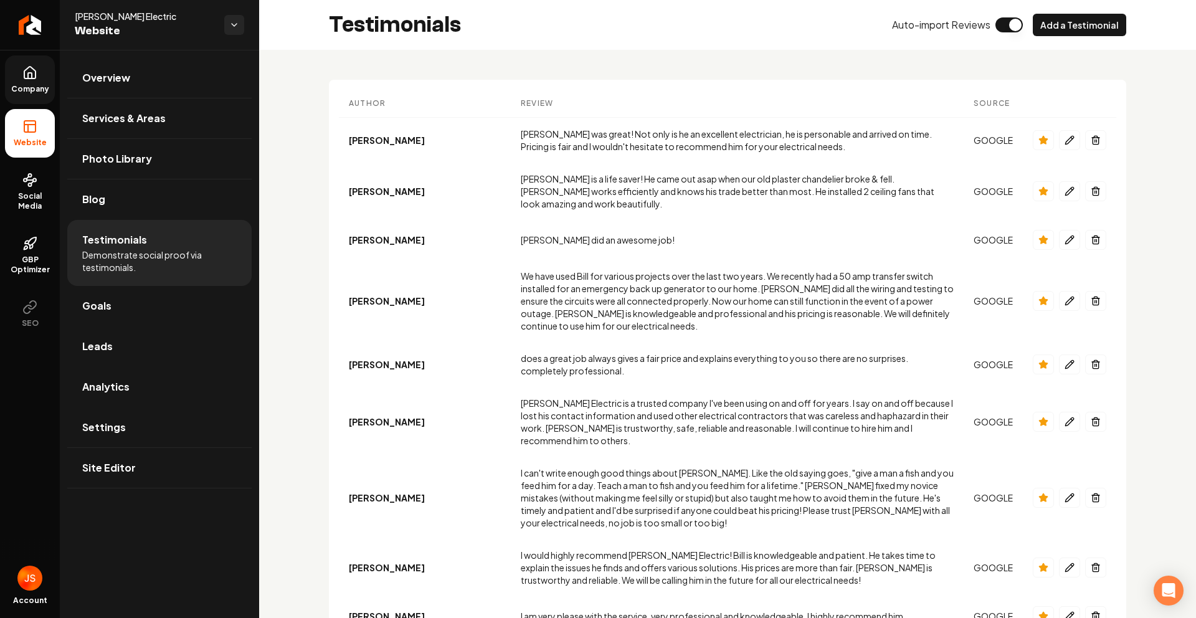
click at [131, 261] on span "Demonstrate social proof via testimonials." at bounding box center [159, 261] width 155 height 25
click at [121, 291] on link "Goals" at bounding box center [159, 306] width 184 height 40
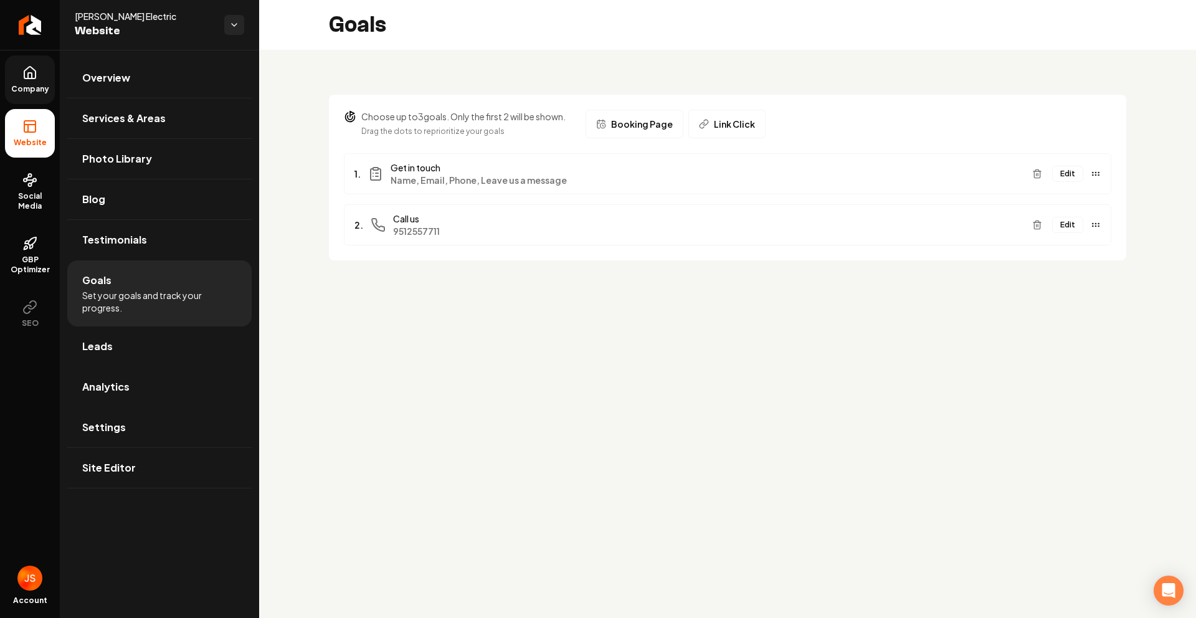
click at [1076, 228] on button "Edit" at bounding box center [1067, 225] width 31 height 16
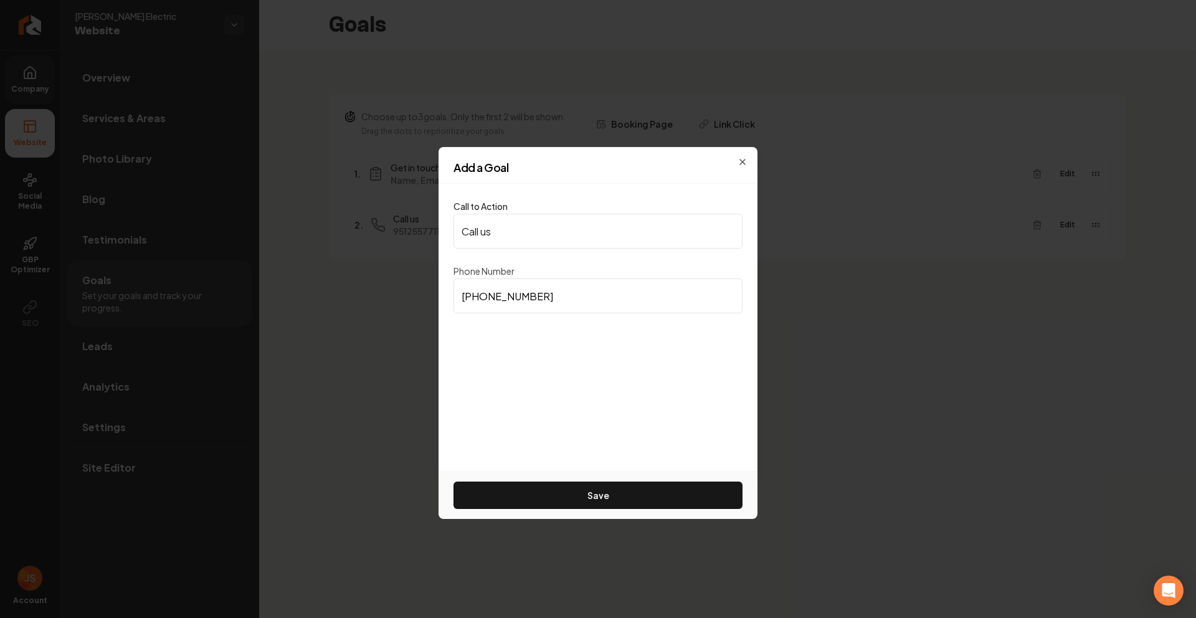
click at [571, 291] on input "(951) 255-7711" at bounding box center [598, 295] width 289 height 35
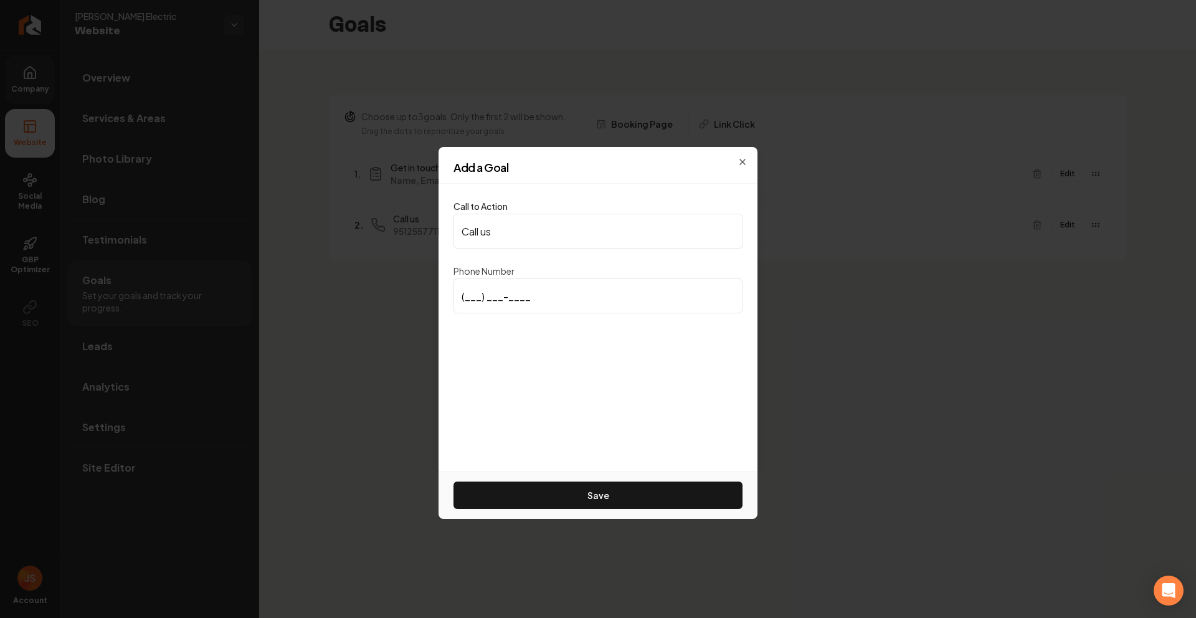
paste input "951) 263-3925"
type input "(951) 263-3925"
click at [645, 491] on button "Save" at bounding box center [598, 495] width 289 height 27
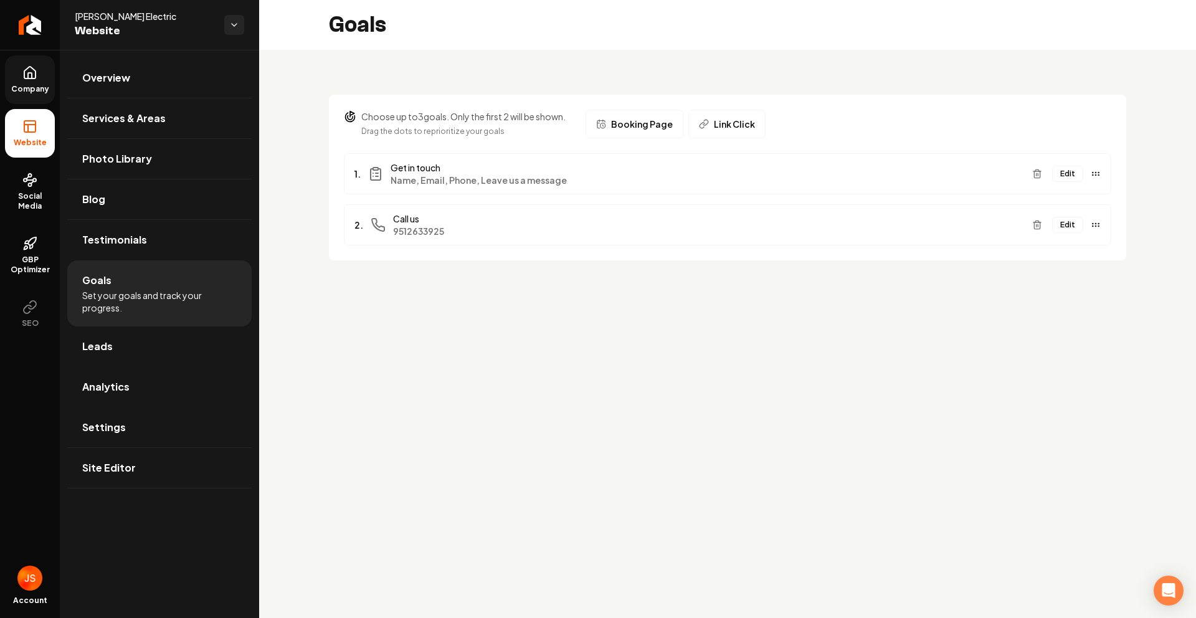
click at [677, 302] on main "Goals Choose up to 3 goals. Only the first 2 will be shown. Drag the dots to re…" at bounding box center [727, 309] width 937 height 618
click at [696, 272] on div "Choose up to 3 goals. Only the first 2 will be shown. Drag the dots to repriori…" at bounding box center [727, 170] width 937 height 240
click at [533, 298] on main "Goals Choose up to 3 goals. Only the first 2 will be shown. Drag the dots to re…" at bounding box center [727, 309] width 937 height 618
click at [32, 95] on link "Company" at bounding box center [30, 79] width 50 height 49
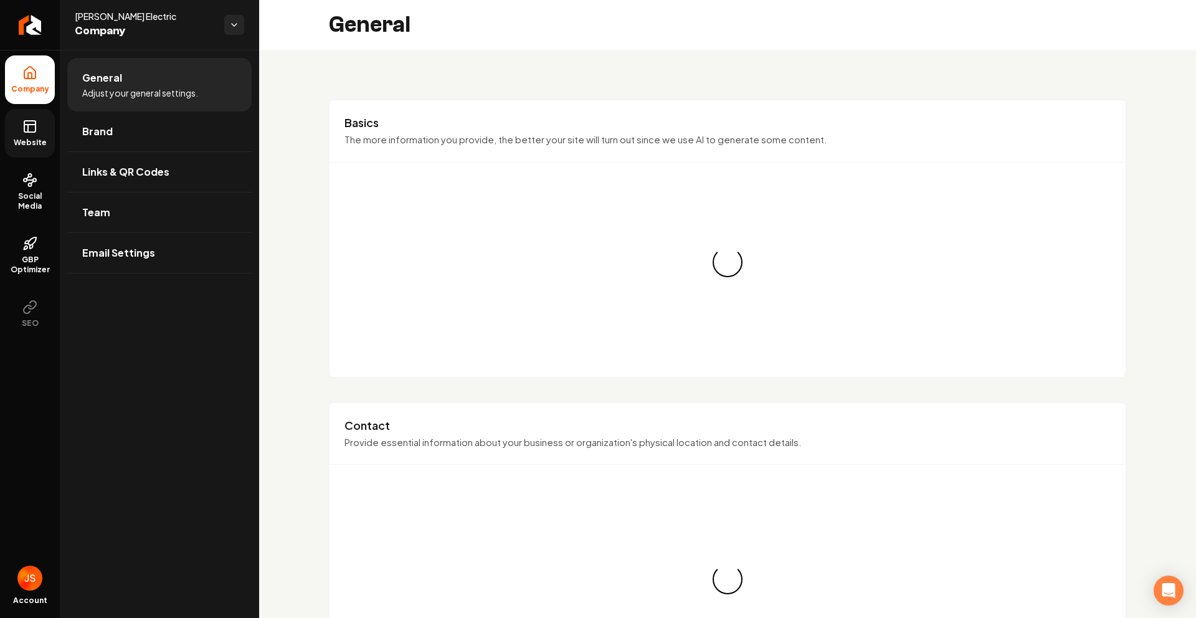
click at [29, 123] on icon at bounding box center [29, 126] width 15 height 15
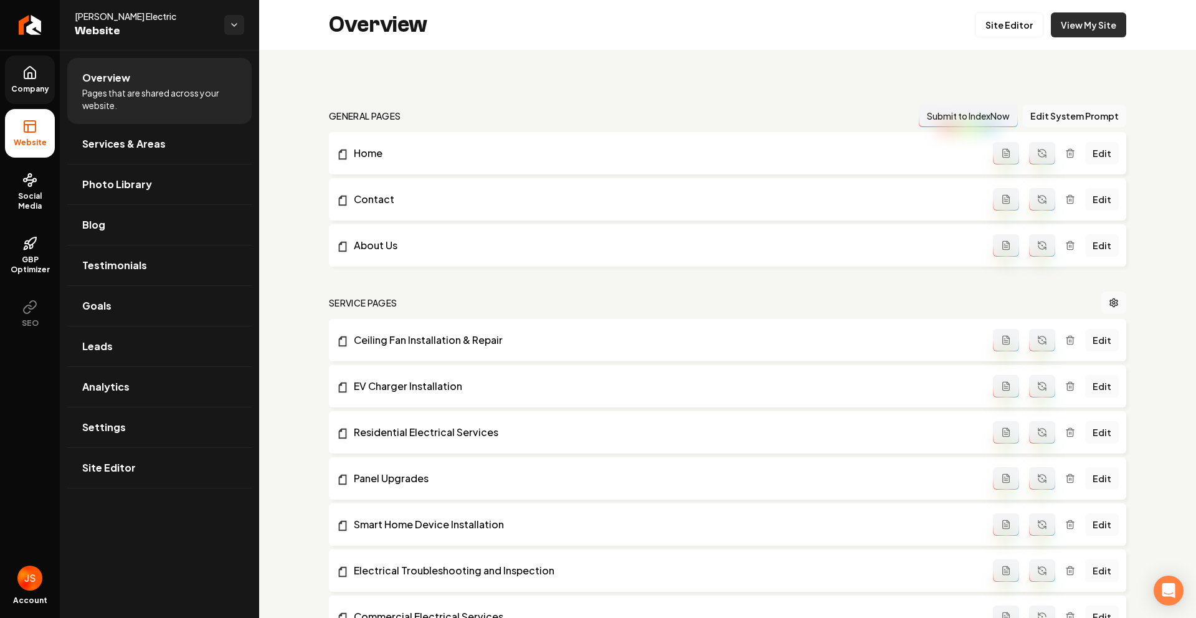
click at [1051, 33] on link "View My Site" at bounding box center [1088, 24] width 75 height 25
click at [44, 19] on link "Return to dashboard" at bounding box center [30, 25] width 60 height 50
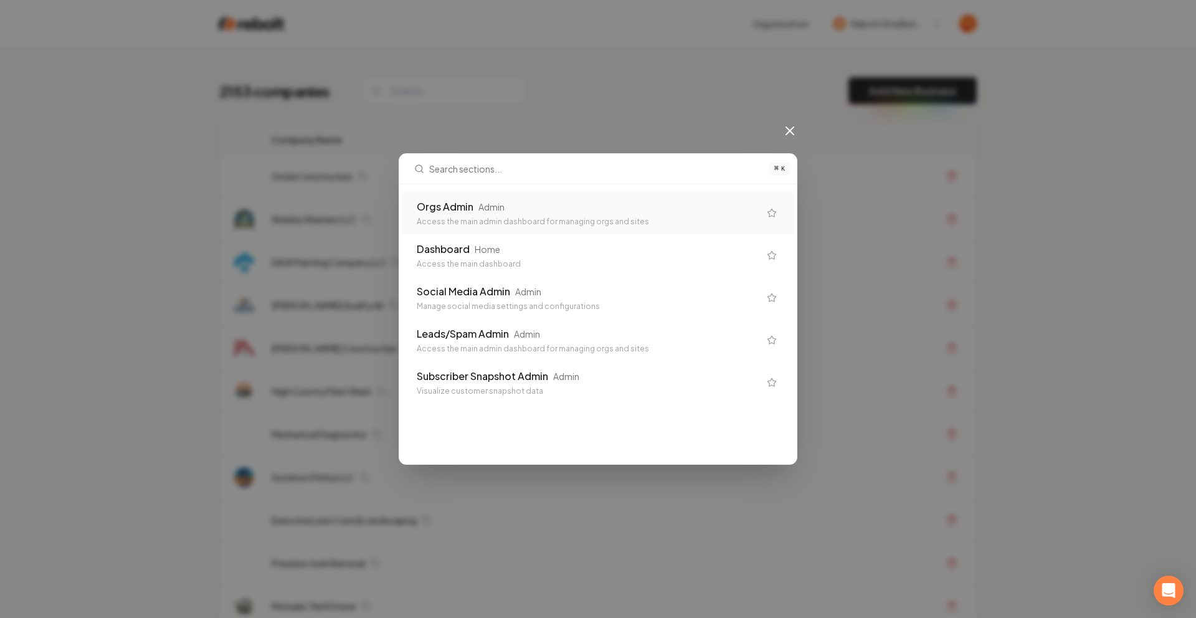
click at [523, 208] on div "Orgs Admin Admin" at bounding box center [588, 206] width 343 height 15
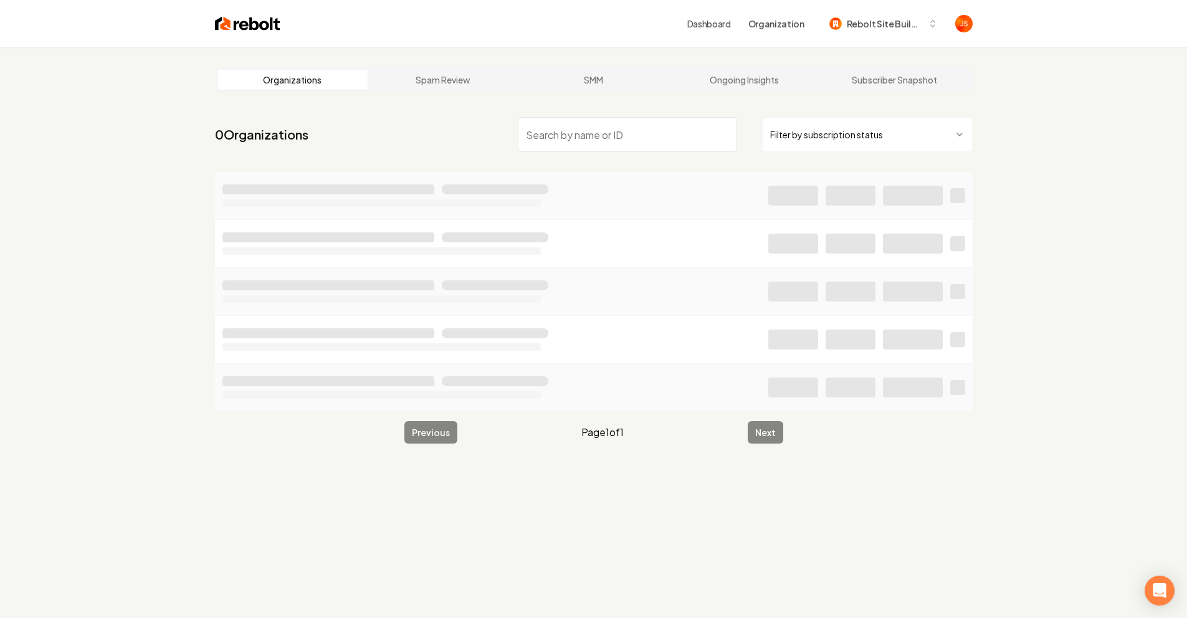
click at [840, 140] on html "Dashboard Organization Rebolt Site Builder Organizations Spam Review SMM Ongoin…" at bounding box center [593, 309] width 1187 height 618
click at [614, 124] on input "search" at bounding box center [627, 134] width 219 height 35
type input "Ver"
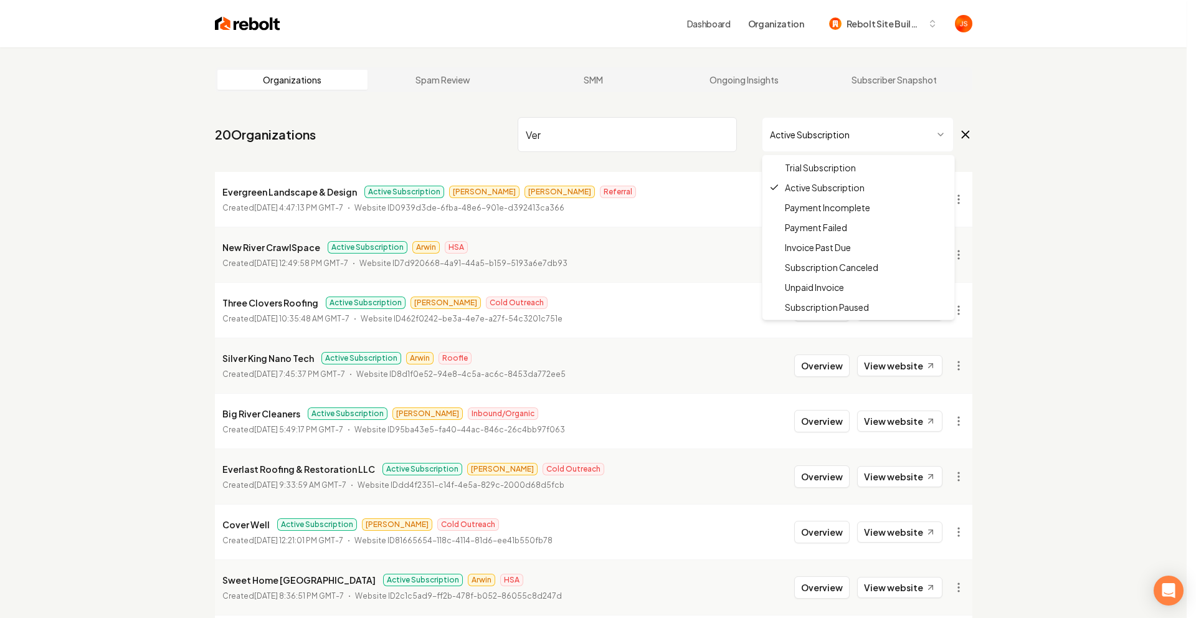
click at [862, 131] on html "Dashboard Organization Rebolt Site Builder Organizations Spam Review SMM Ongoin…" at bounding box center [598, 309] width 1196 height 618
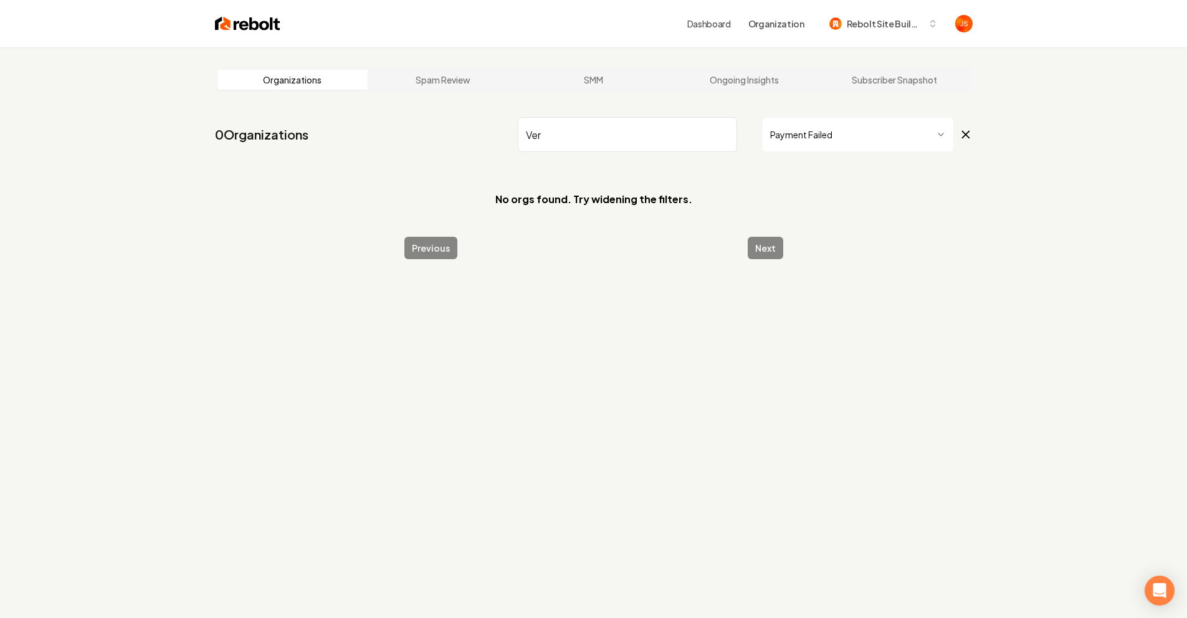
click at [810, 140] on html "Dashboard Organization Rebolt Site Builder Organizations Spam Review SMM Ongoin…" at bounding box center [593, 309] width 1187 height 618
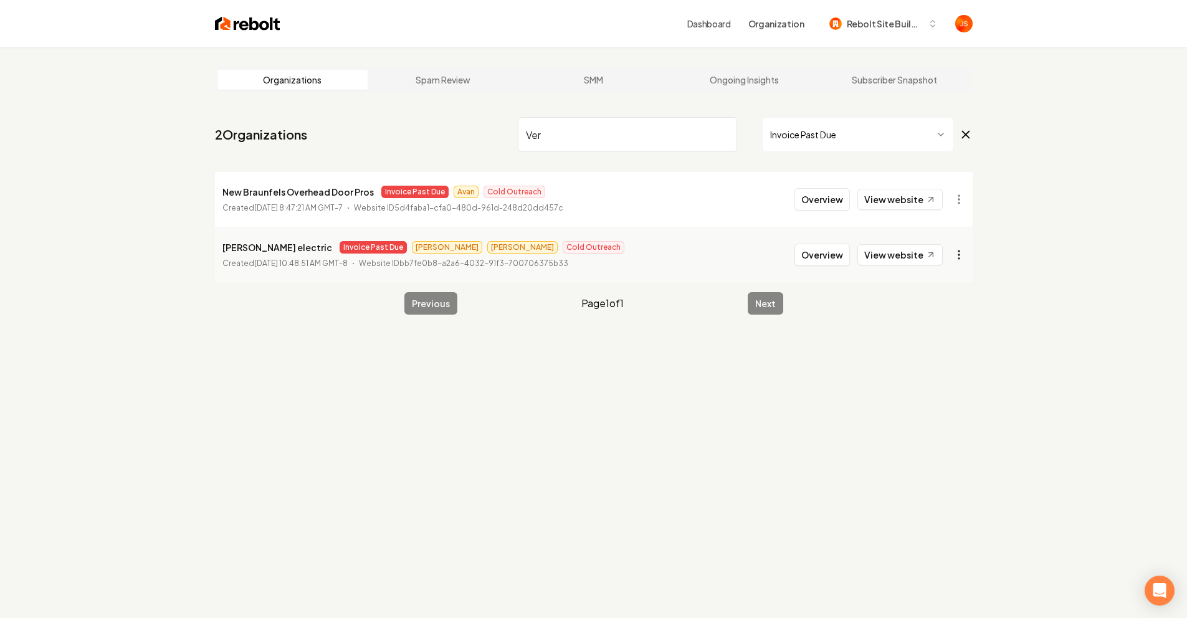
click at [953, 254] on html "Dashboard Organization Rebolt Site Builder Organizations Spam Review SMM Ongoin…" at bounding box center [593, 309] width 1187 height 618
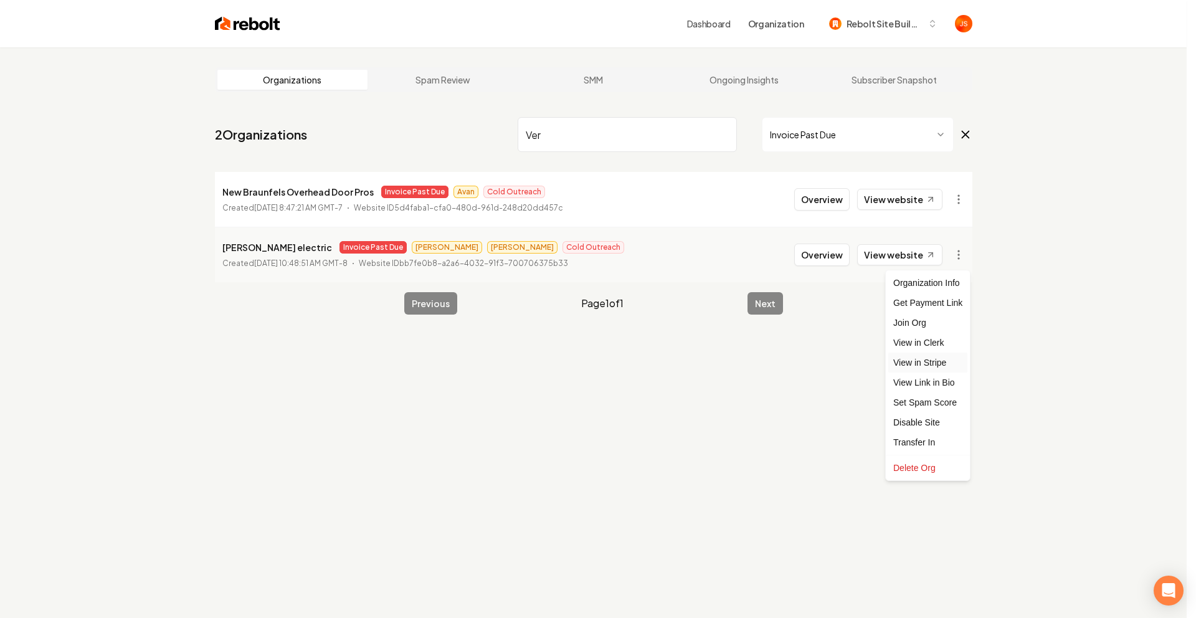
click at [941, 364] on link "View in Stripe" at bounding box center [927, 363] width 79 height 20
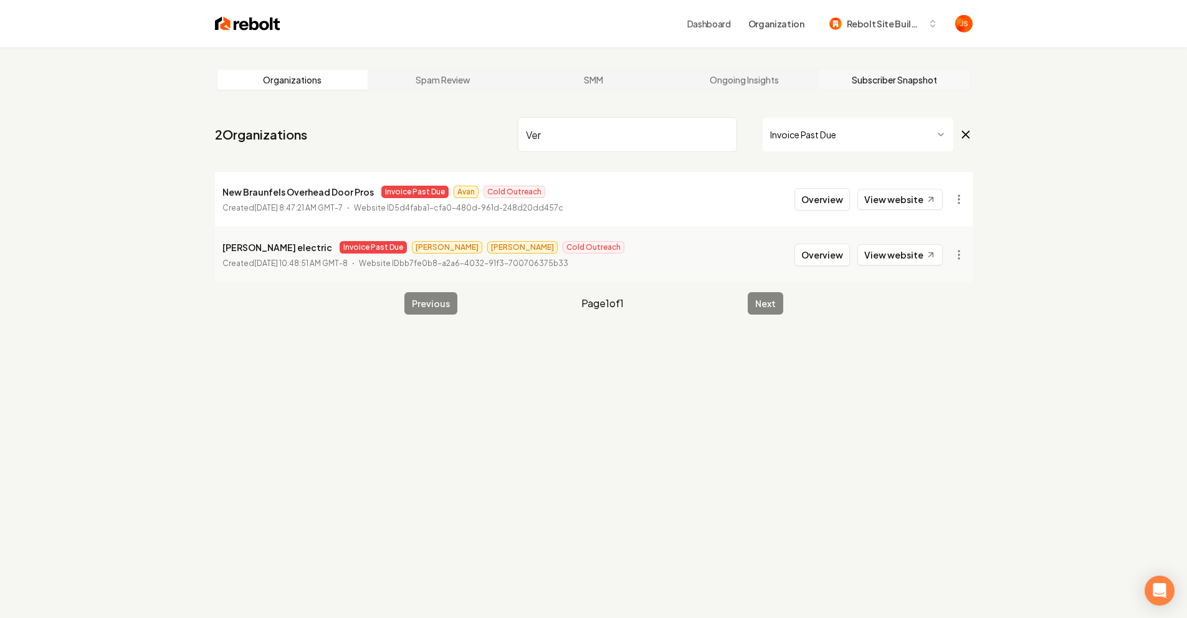
click at [895, 77] on link "Subscriber Snapshot" at bounding box center [894, 80] width 151 height 20
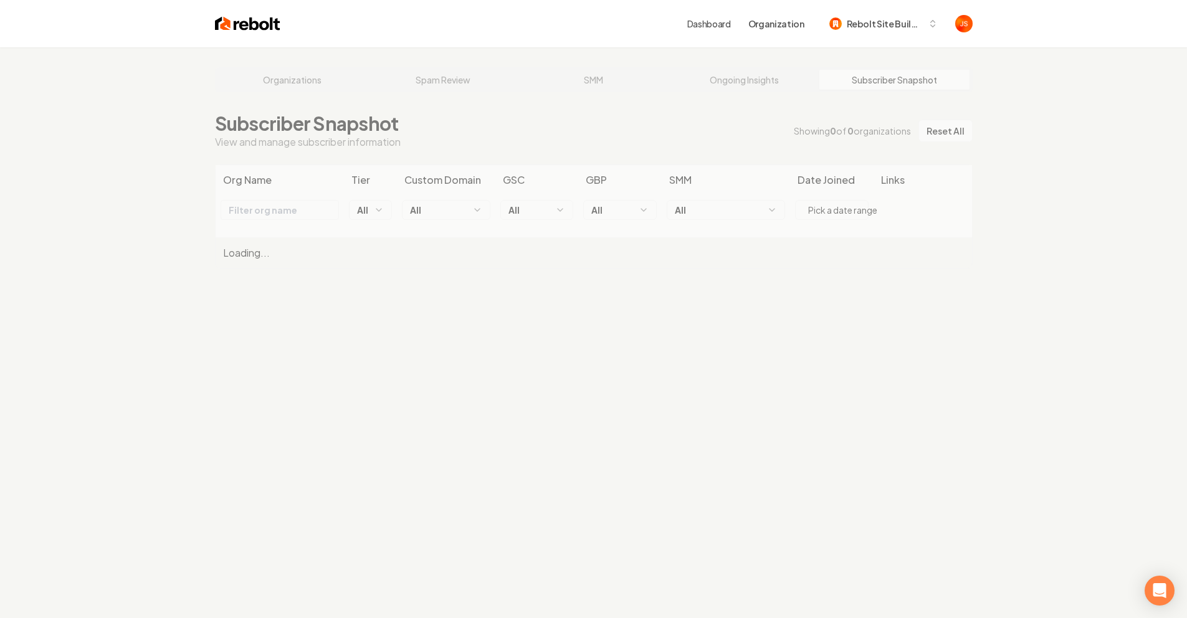
click at [753, 126] on div "Organizations Spam Review SMM Ongoing Insights Subscriber Snapshot Subscriber S…" at bounding box center [593, 356] width 1187 height 618
click at [639, 126] on div "Organizations Spam Review SMM Ongoing Insights Subscriber Snapshot Subscriber S…" at bounding box center [593, 356] width 1187 height 618
click at [746, 79] on div "Organizations Spam Review SMM Ongoing Insights Subscriber Snapshot Subscriber S…" at bounding box center [593, 356] width 1187 height 618
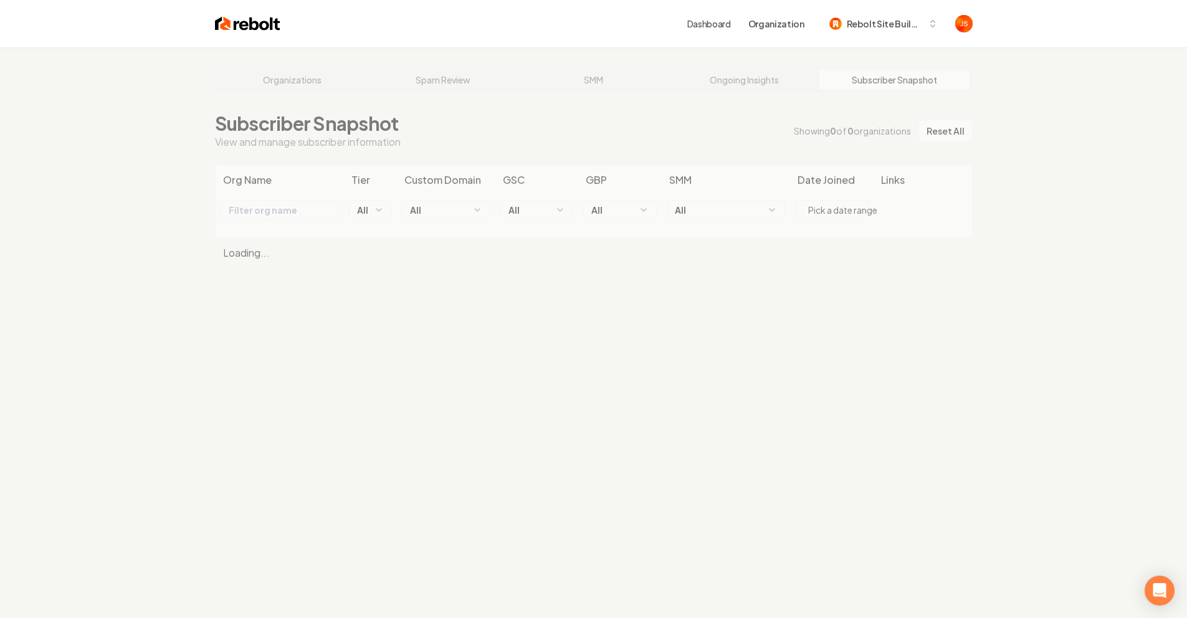
click at [601, 88] on div "Organizations Spam Review SMM Ongoing Insights Subscriber Snapshot Subscriber S…" at bounding box center [593, 356] width 1187 height 618
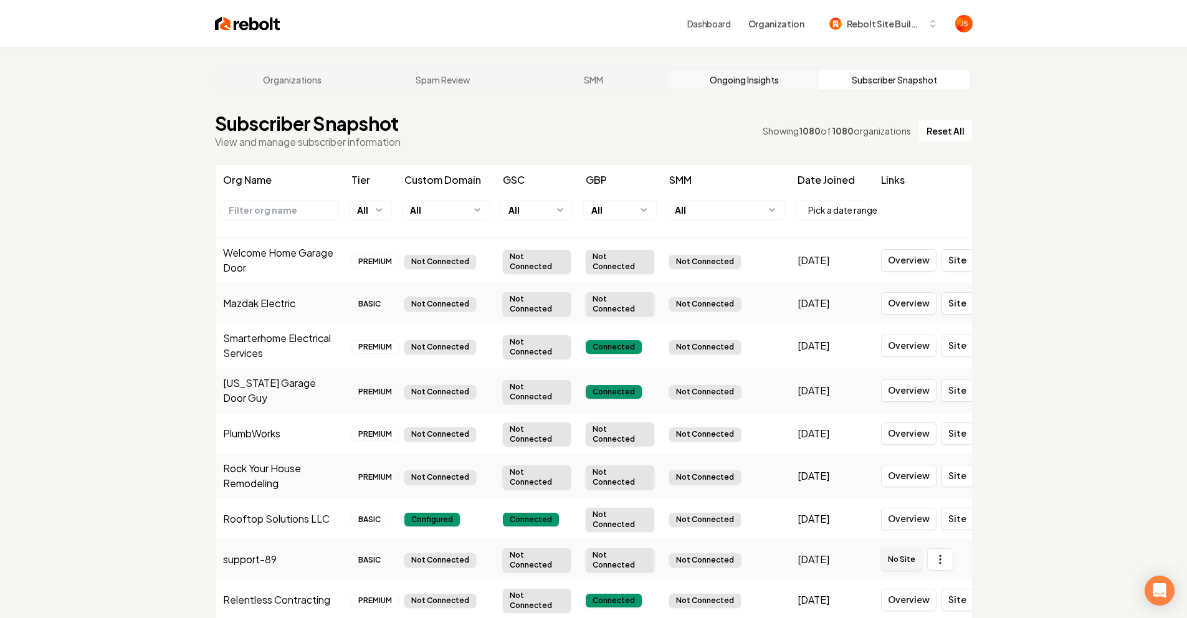
click at [766, 81] on link "Ongoing Insights" at bounding box center [743, 80] width 151 height 20
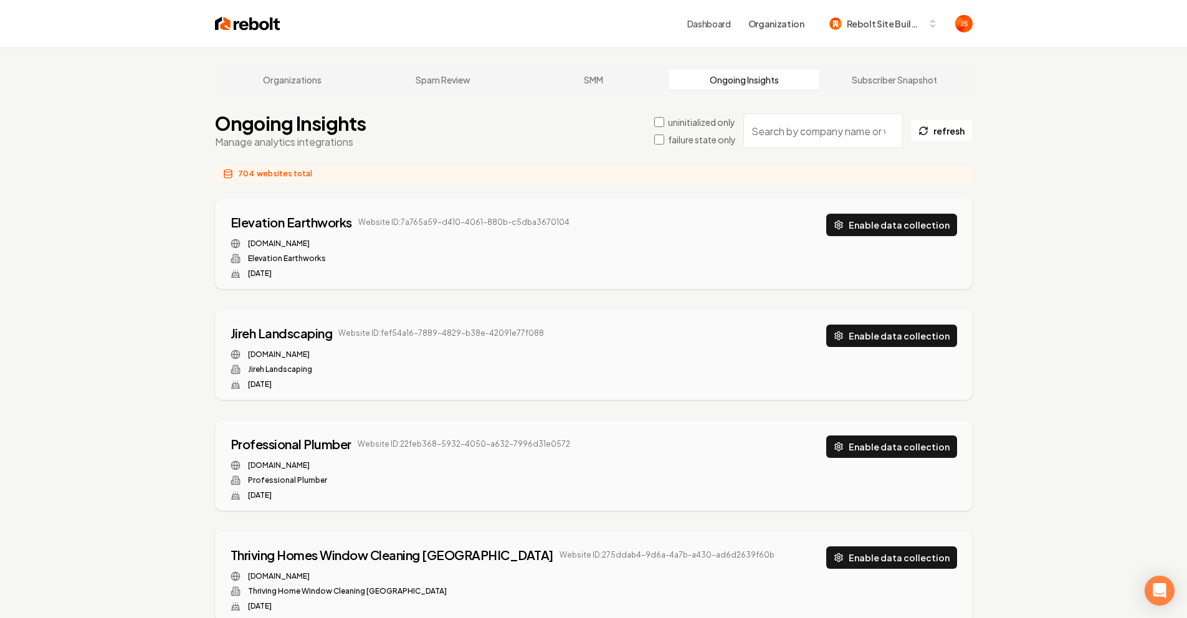
click at [812, 133] on input "search" at bounding box center [822, 130] width 159 height 35
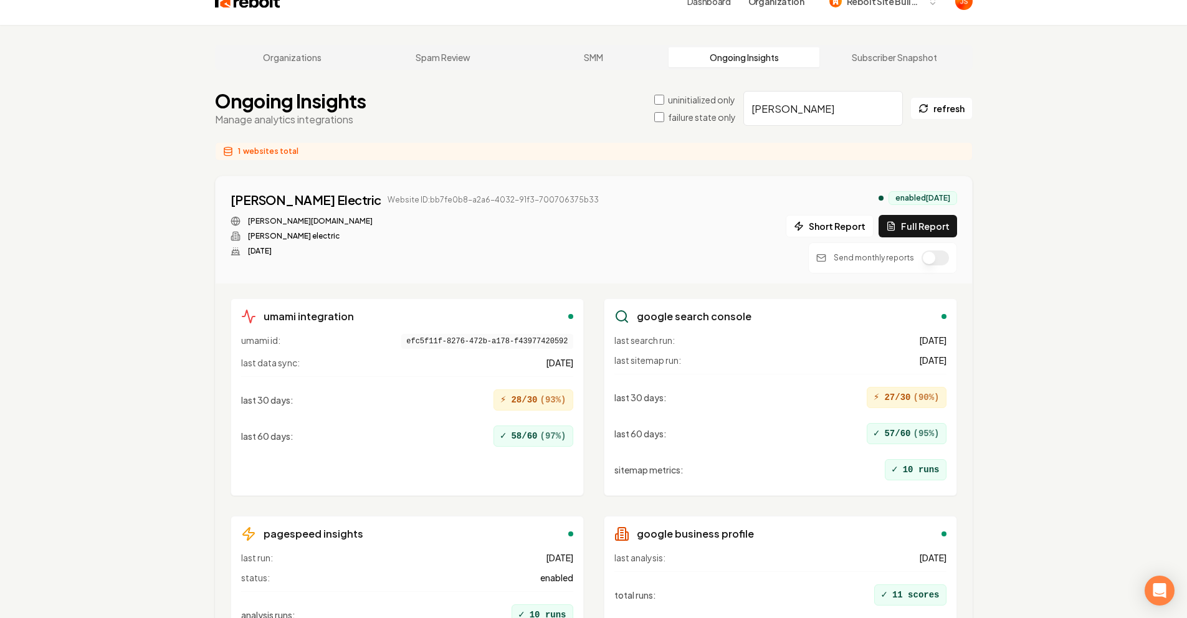
scroll to position [24, 0]
type input "Vermett"
click at [933, 262] on button "button" at bounding box center [934, 256] width 27 height 15
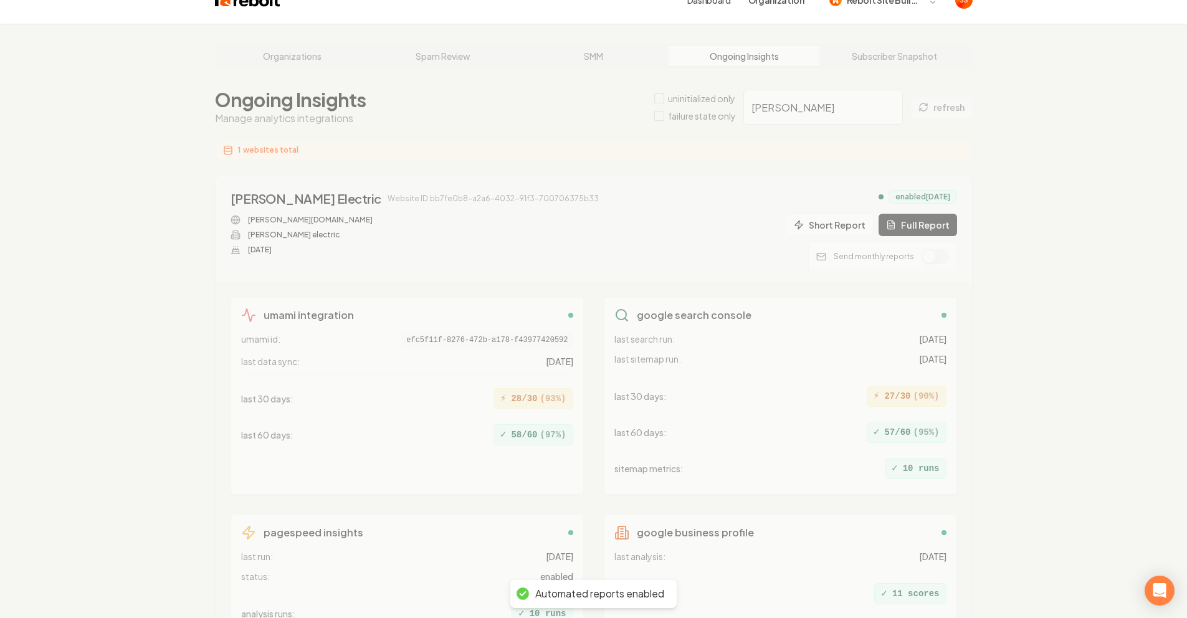
click at [933, 255] on div "Organizations Spam Review SMM Ongoing Insights Subscriber Snapshot Ongoing Insi…" at bounding box center [593, 370] width 1187 height 693
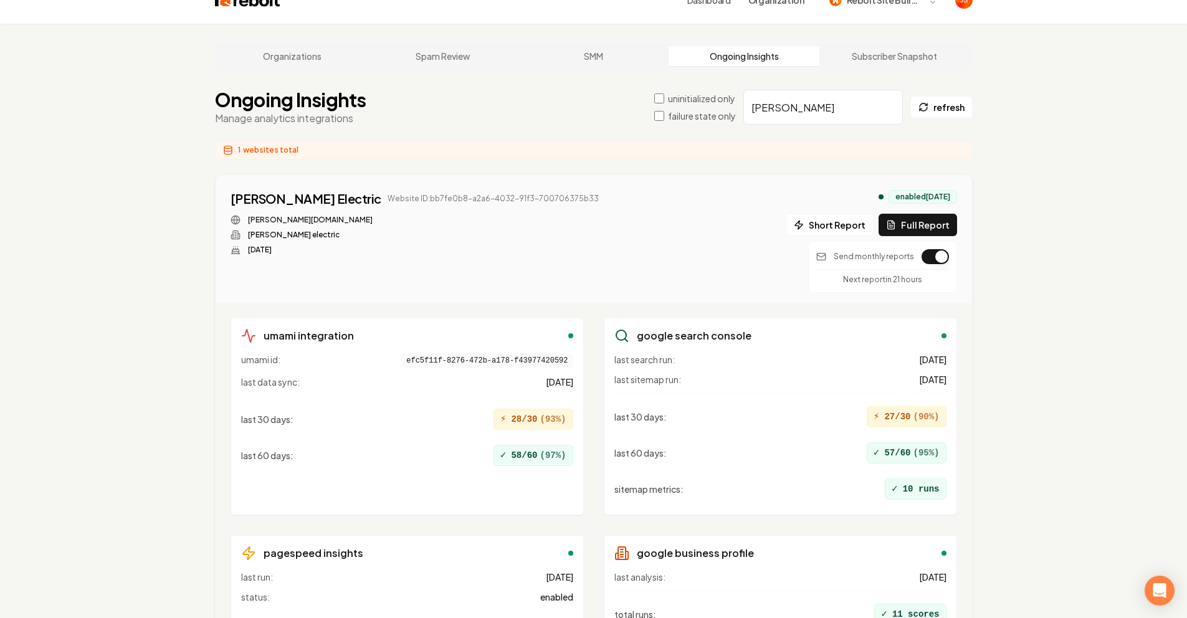
click at [1024, 225] on div "Organizations Spam Review SMM Ongoing Insights Subscriber Snapshot Ongoing Insi…" at bounding box center [593, 381] width 1187 height 714
click at [1017, 226] on div "Organizations Spam Review SMM Ongoing Insights Subscriber Snapshot Ongoing Insi…" at bounding box center [593, 381] width 1187 height 714
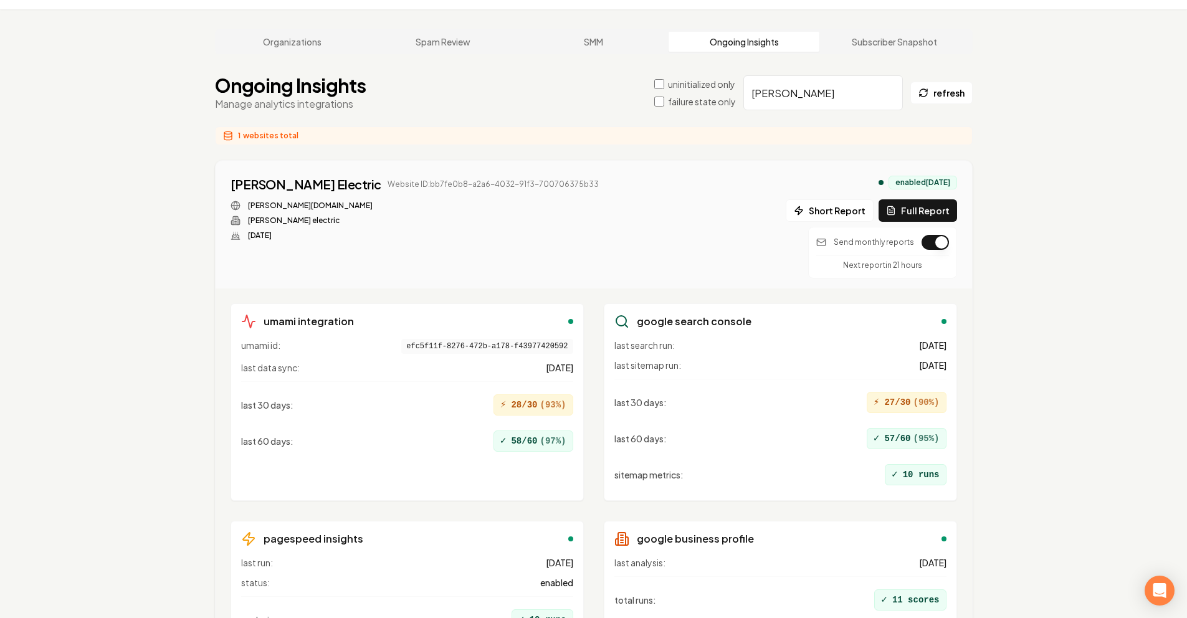
scroll to position [31, 0]
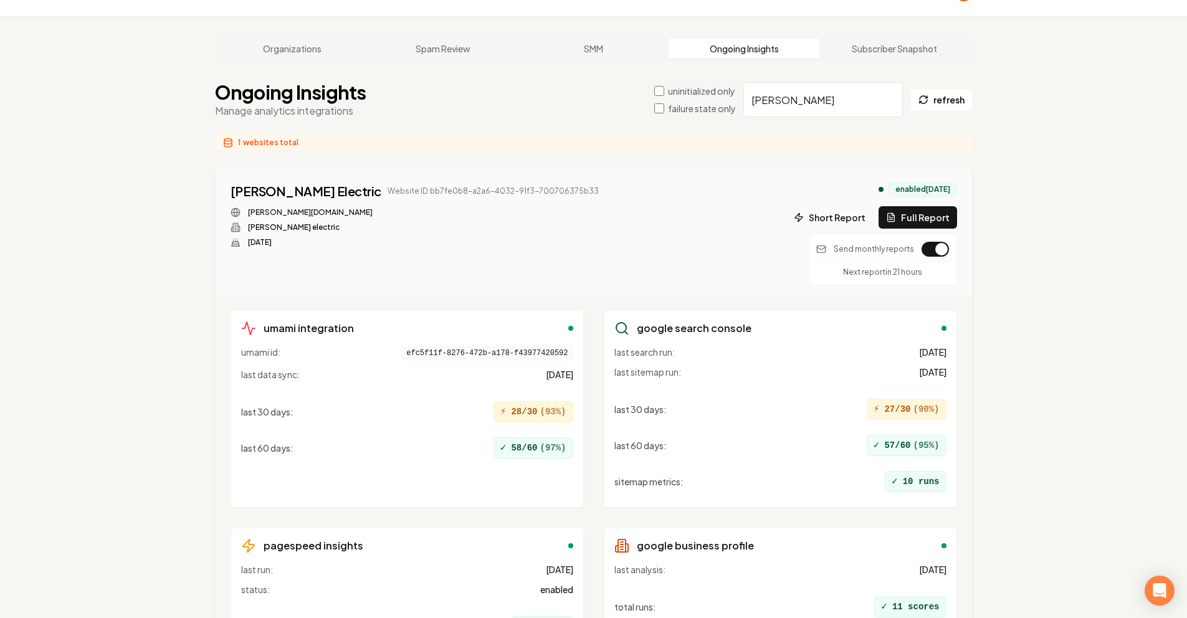
click at [863, 219] on button "Short Report" at bounding box center [830, 217] width 88 height 22
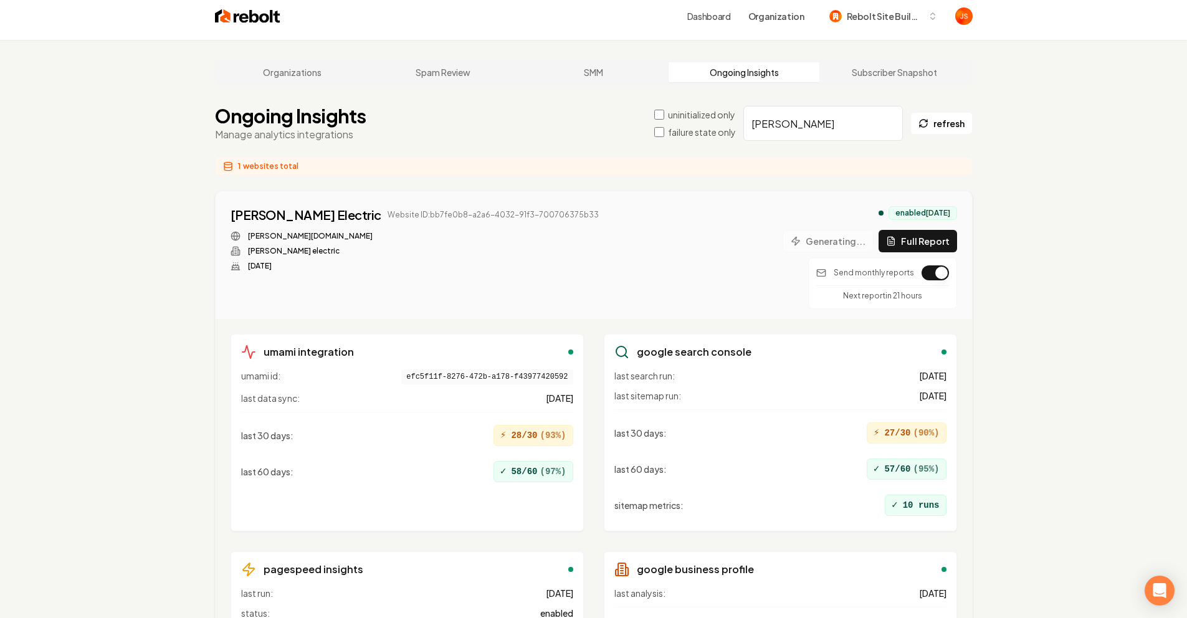
scroll to position [0, 0]
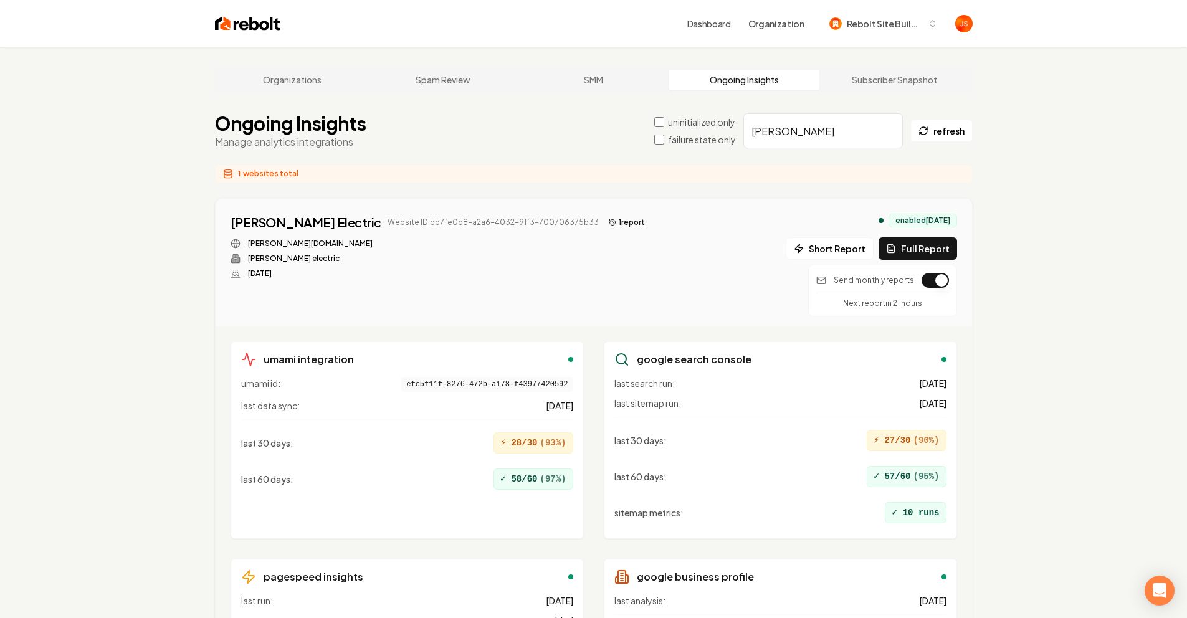
click at [604, 222] on button "1 report" at bounding box center [627, 222] width 46 height 15
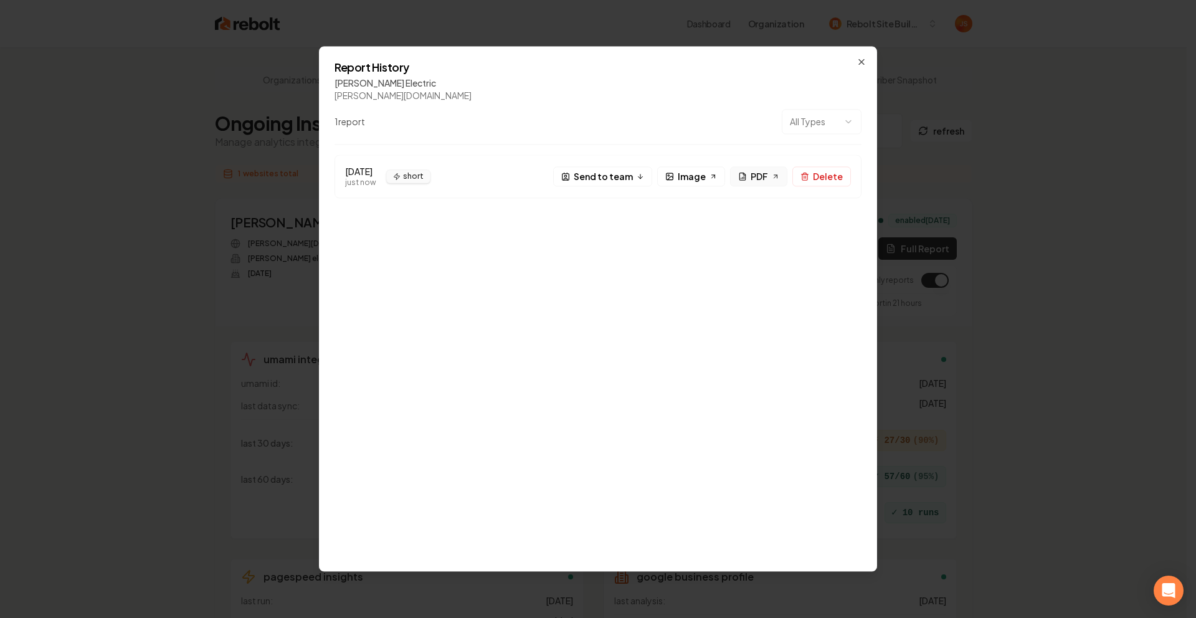
click at [749, 176] on link "PDF" at bounding box center [758, 176] width 57 height 20
click at [619, 177] on span "Send to team" at bounding box center [603, 176] width 59 height 13
click at [813, 222] on button "Send via email" at bounding box center [805, 217] width 91 height 20
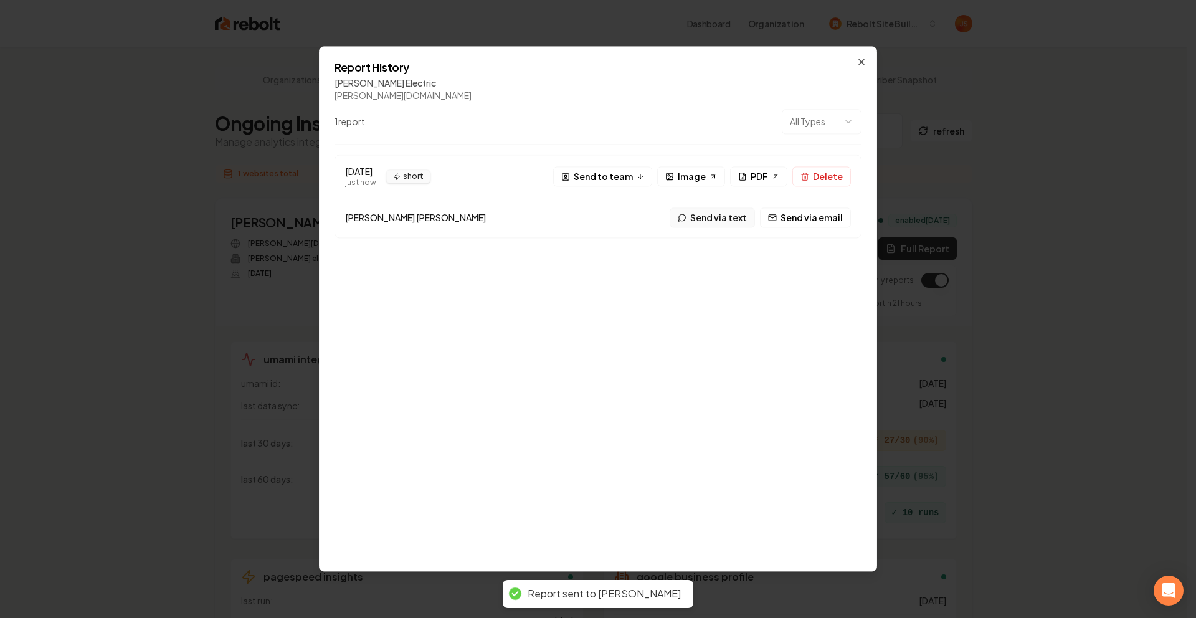
click at [738, 217] on button "Send via text" at bounding box center [712, 217] width 85 height 20
click at [861, 70] on h2 "Report History" at bounding box center [598, 67] width 527 height 11
click at [852, 55] on div "Report History Vermette Electric vermette-electric.com 1 report All Types Aug 2…" at bounding box center [598, 308] width 558 height 525
click at [858, 59] on icon "button" at bounding box center [862, 62] width 10 height 10
